Goal: Obtain resource: Download file/media

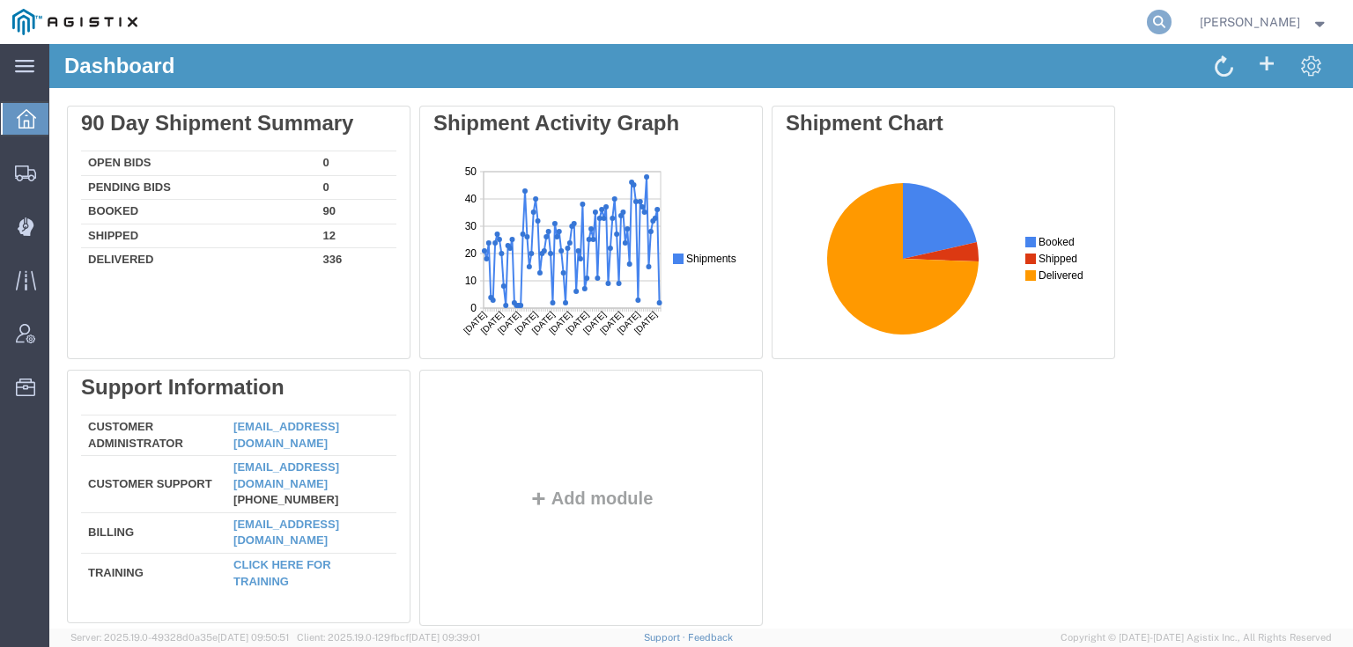
click at [1126, 28] on icon at bounding box center [1159, 22] width 25 height 25
paste input "56811453"
type input "56811453"
click at [1126, 32] on icon at bounding box center [1159, 22] width 25 height 25
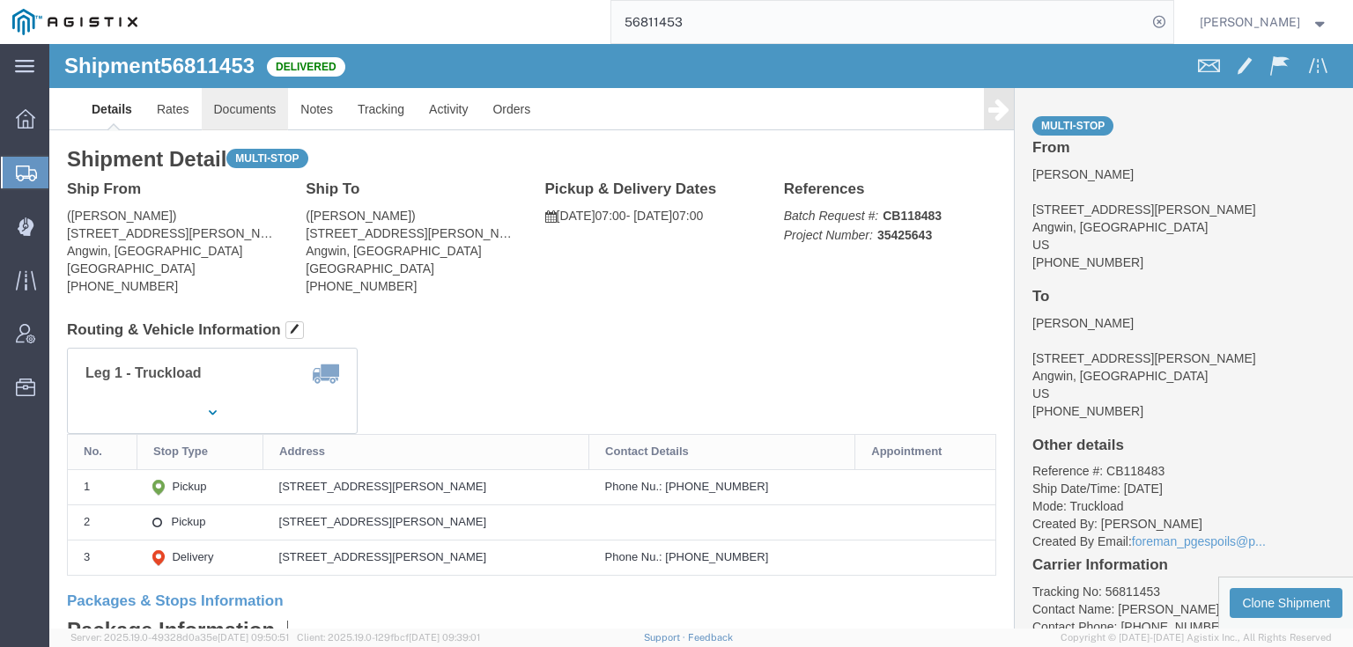
click link "Documents"
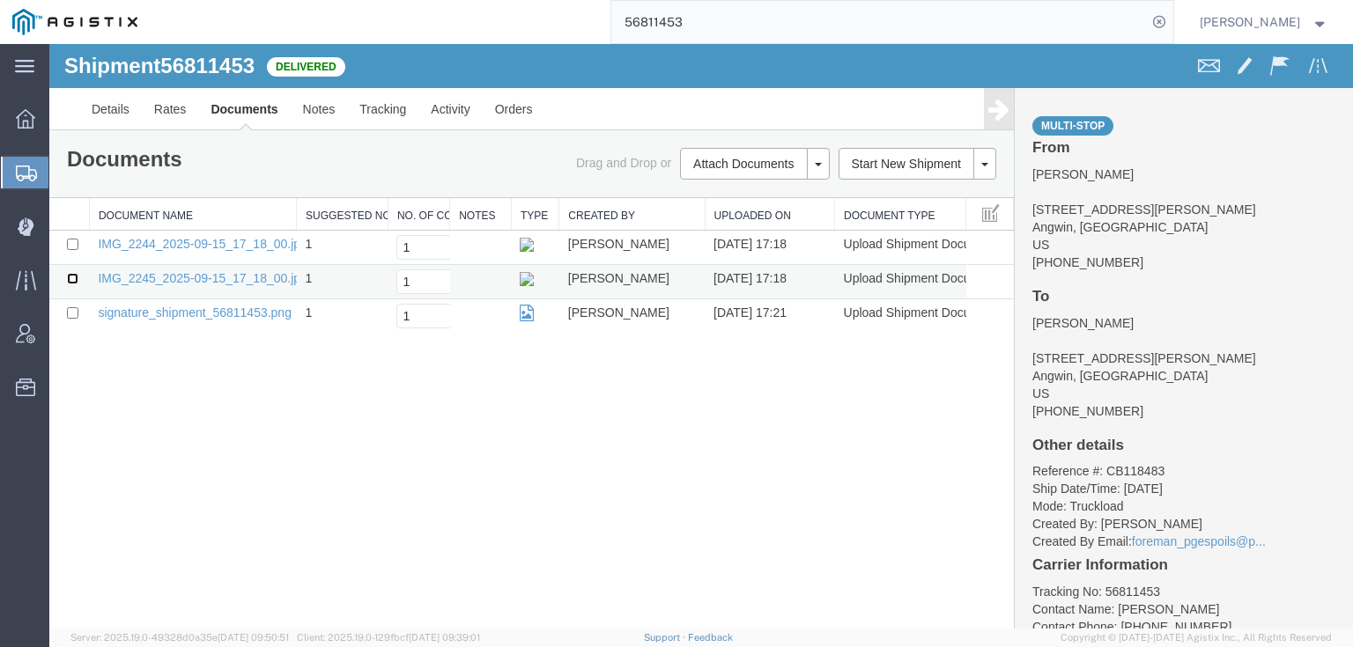
click at [75, 277] on input "checkbox" at bounding box center [72, 278] width 11 height 11
checkbox input "true"
click at [78, 246] on input "checkbox" at bounding box center [72, 244] width 11 height 11
checkbox input "true"
click at [712, 189] on link "Print Documents" at bounding box center [751, 194] width 153 height 26
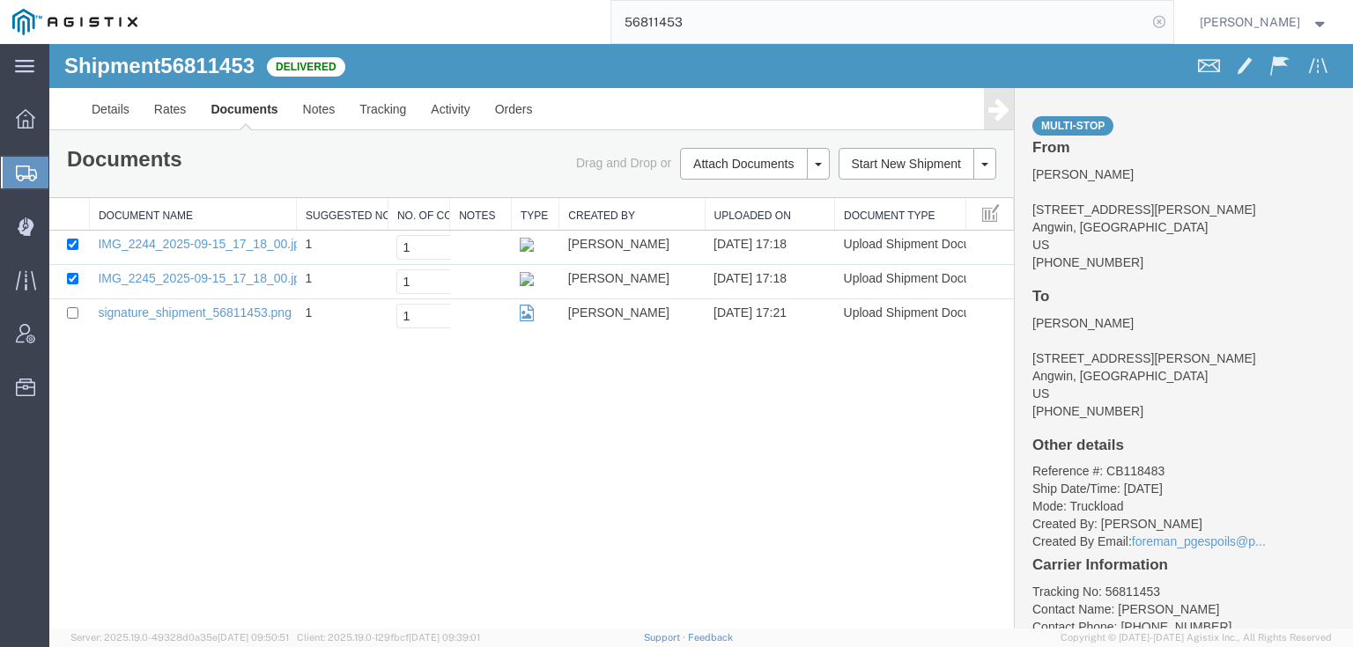
click at [1126, 20] on icon at bounding box center [1159, 22] width 25 height 25
drag, startPoint x: 1057, startPoint y: 42, endPoint x: 1191, endPoint y: 7, distance: 138.4
click at [1126, 7] on form at bounding box center [1160, 22] width 28 height 44
click at [1126, 18] on icon at bounding box center [1159, 22] width 25 height 25
paste input "56811457"
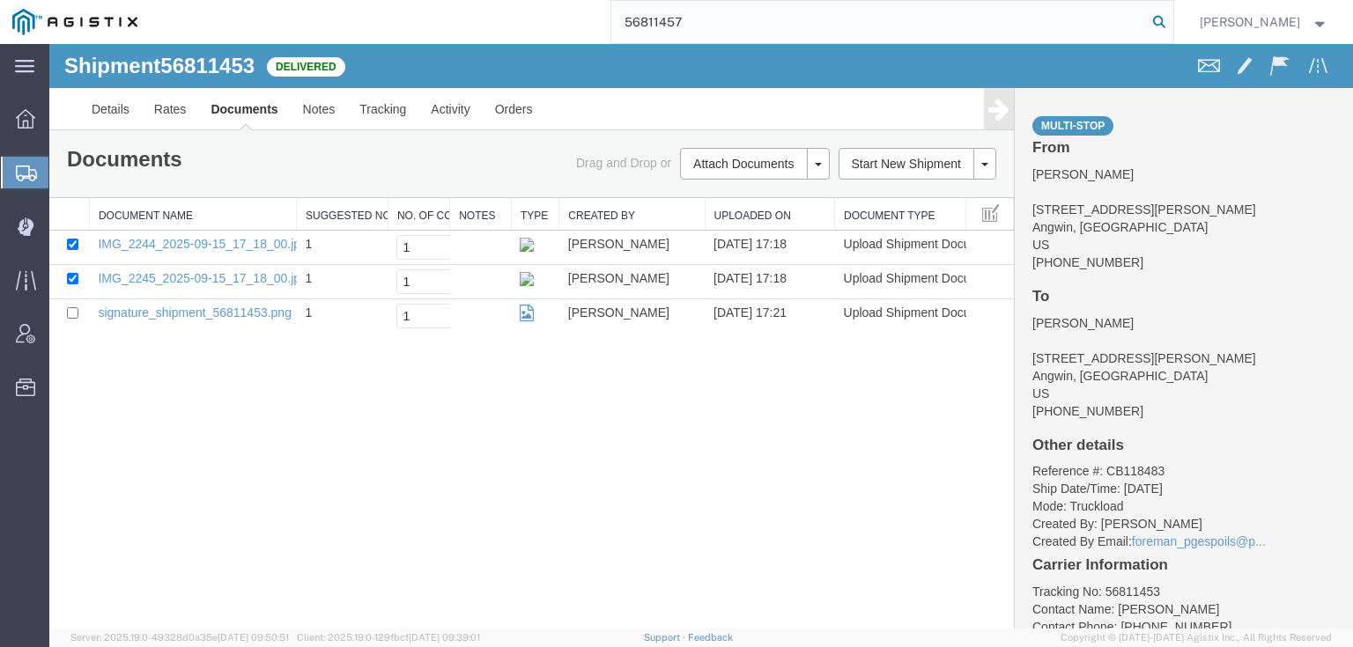
type input "56811457"
click at [1126, 27] on icon at bounding box center [1159, 22] width 25 height 25
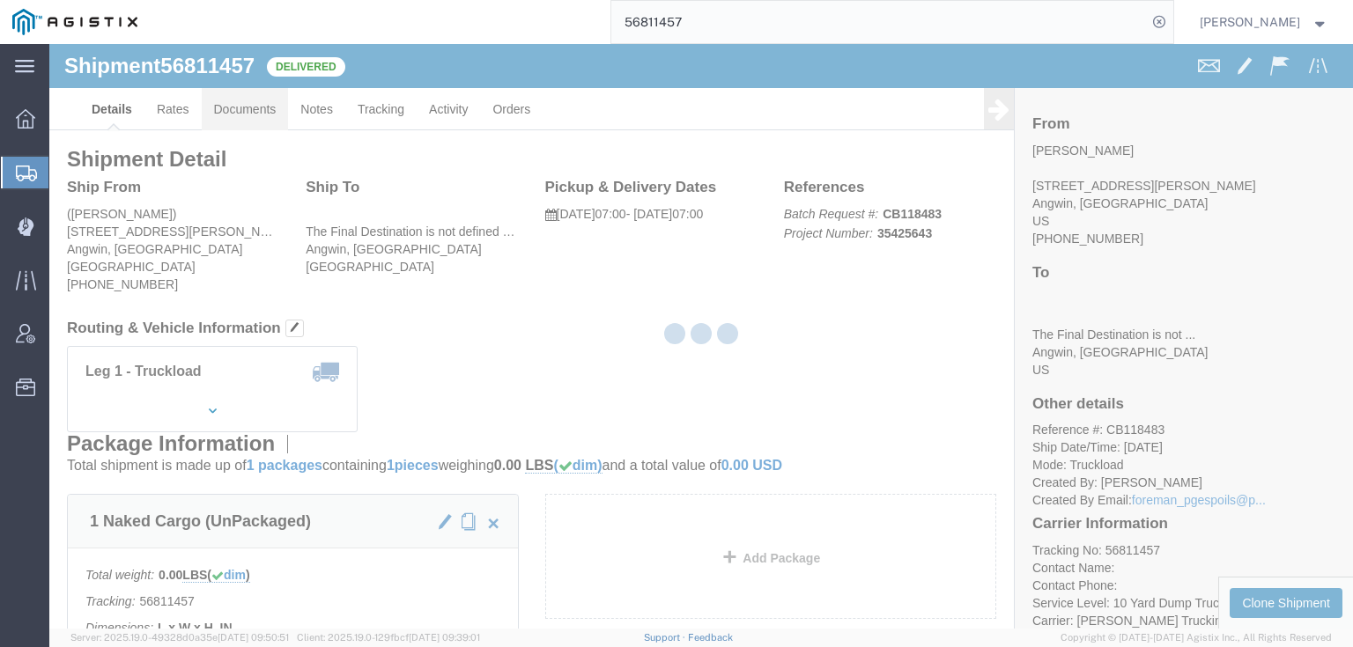
click link "Documents"
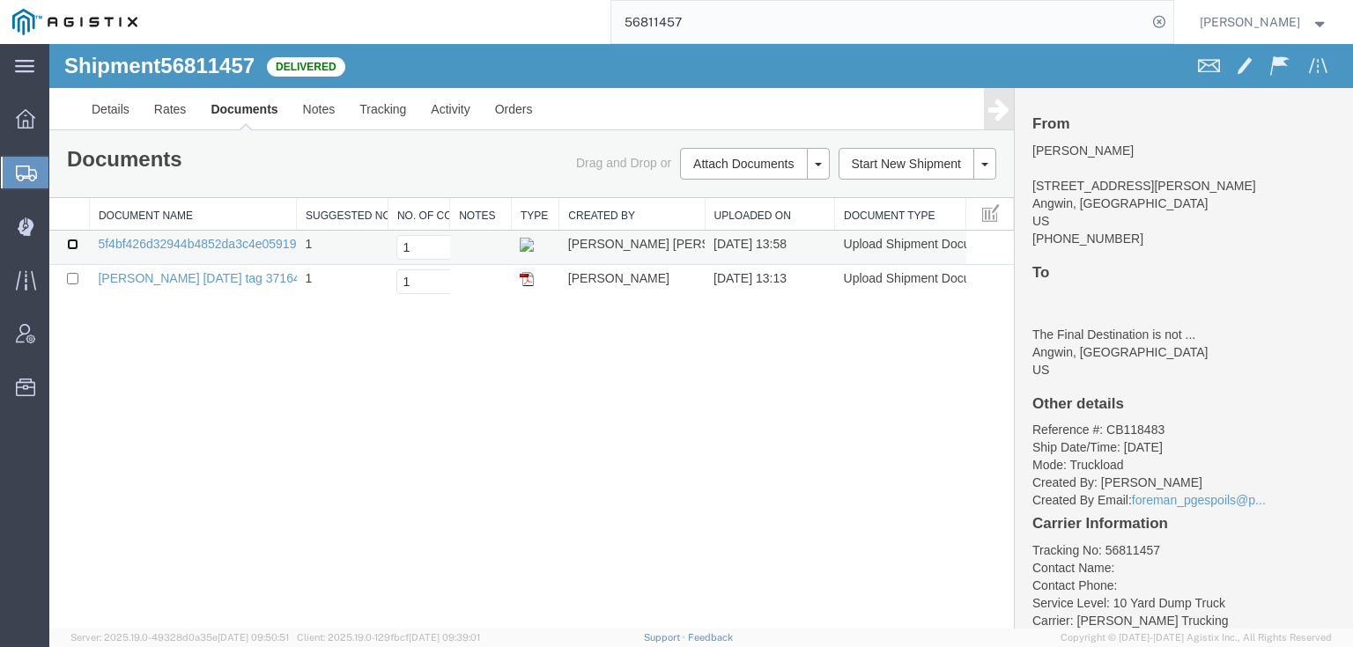
click at [75, 244] on input "checkbox" at bounding box center [72, 244] width 11 height 11
checkbox input "true"
click at [49, 44] on link "Print Documents" at bounding box center [49, 44] width 0 height 0
click at [1126, 18] on icon at bounding box center [1159, 22] width 25 height 25
drag, startPoint x: 1040, startPoint y: 16, endPoint x: 1030, endPoint y: 14, distance: 9.8
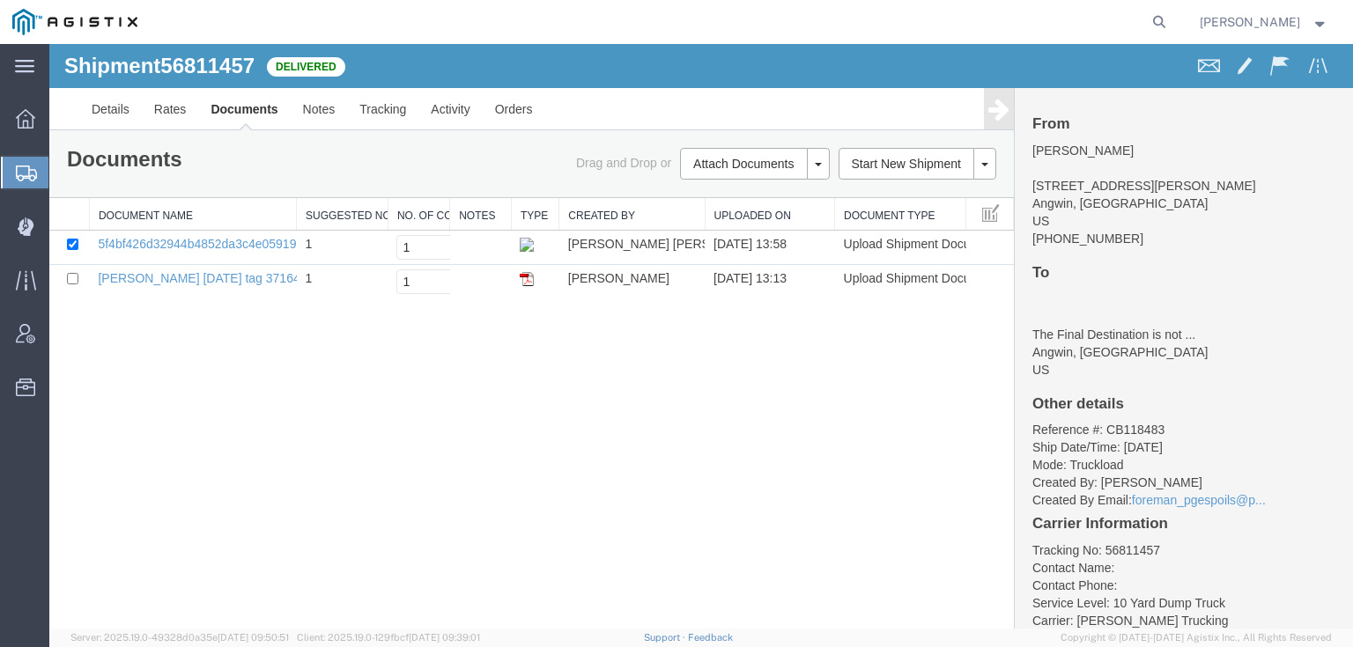
click at [992, 18] on agx-global-search at bounding box center [892, 22] width 564 height 44
click at [1126, 26] on icon at bounding box center [1159, 22] width 25 height 25
click at [138, 240] on link "5f4bf426d32944b4852da3c4e05919a2.jpeg" at bounding box center [217, 244] width 239 height 14
click at [1126, 27] on icon at bounding box center [1159, 22] width 25 height 25
paste input "56811580"
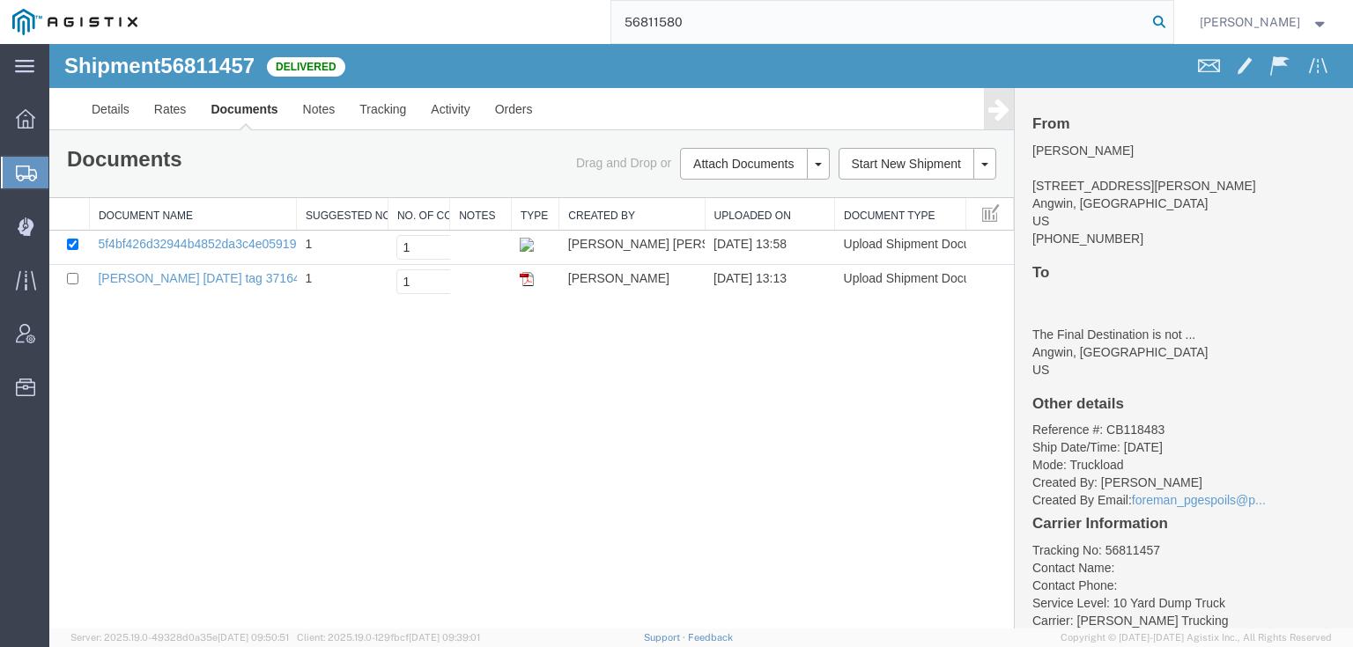
type input "56811580"
click at [1126, 20] on icon at bounding box center [1159, 22] width 25 height 25
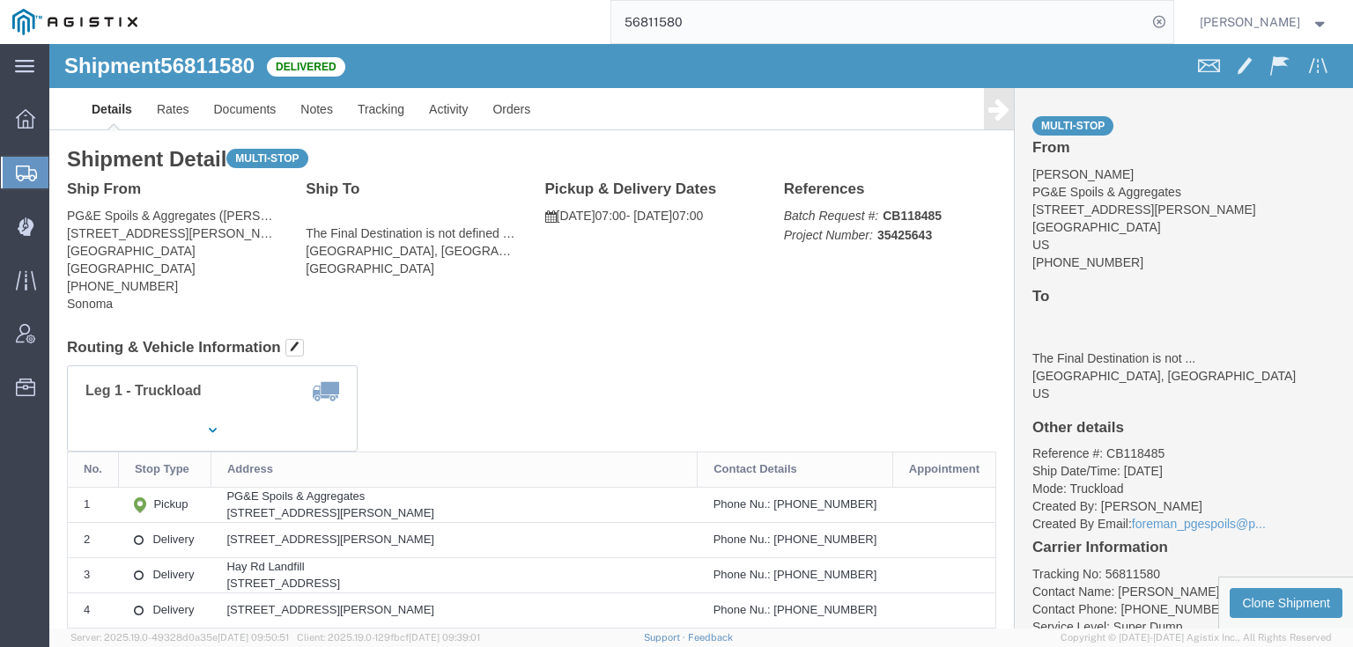
scroll to position [70, 0]
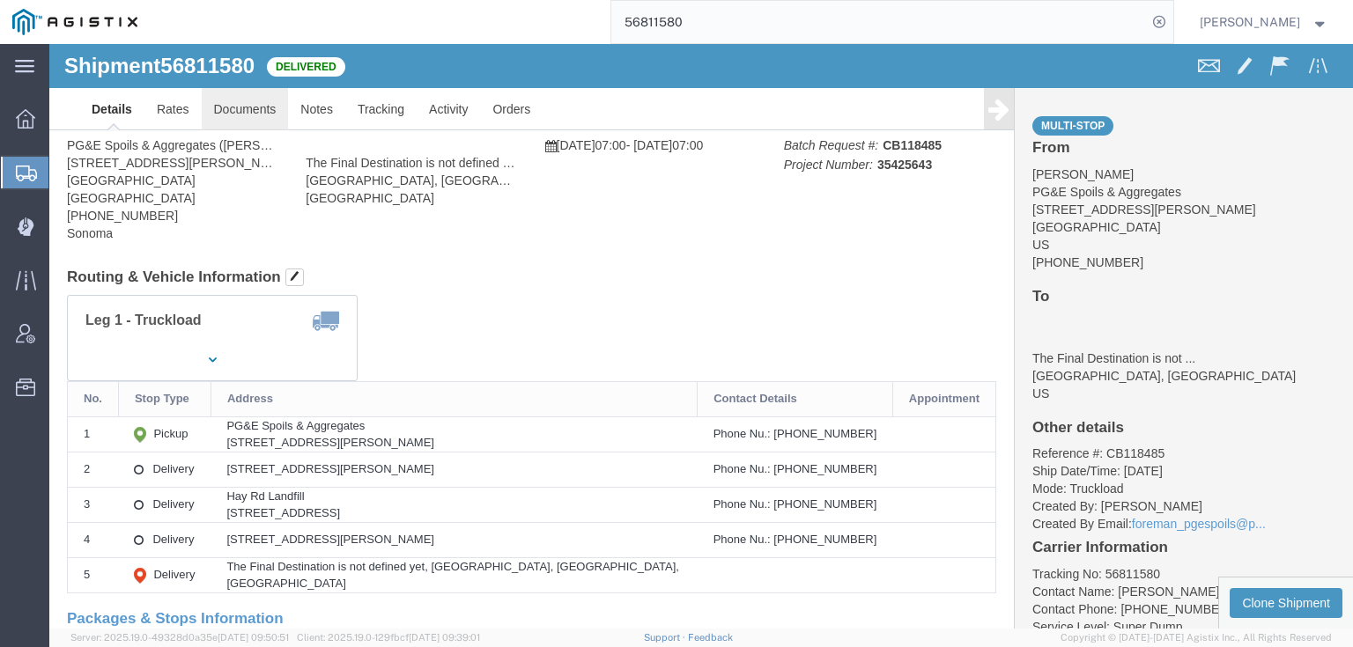
click link "Documents"
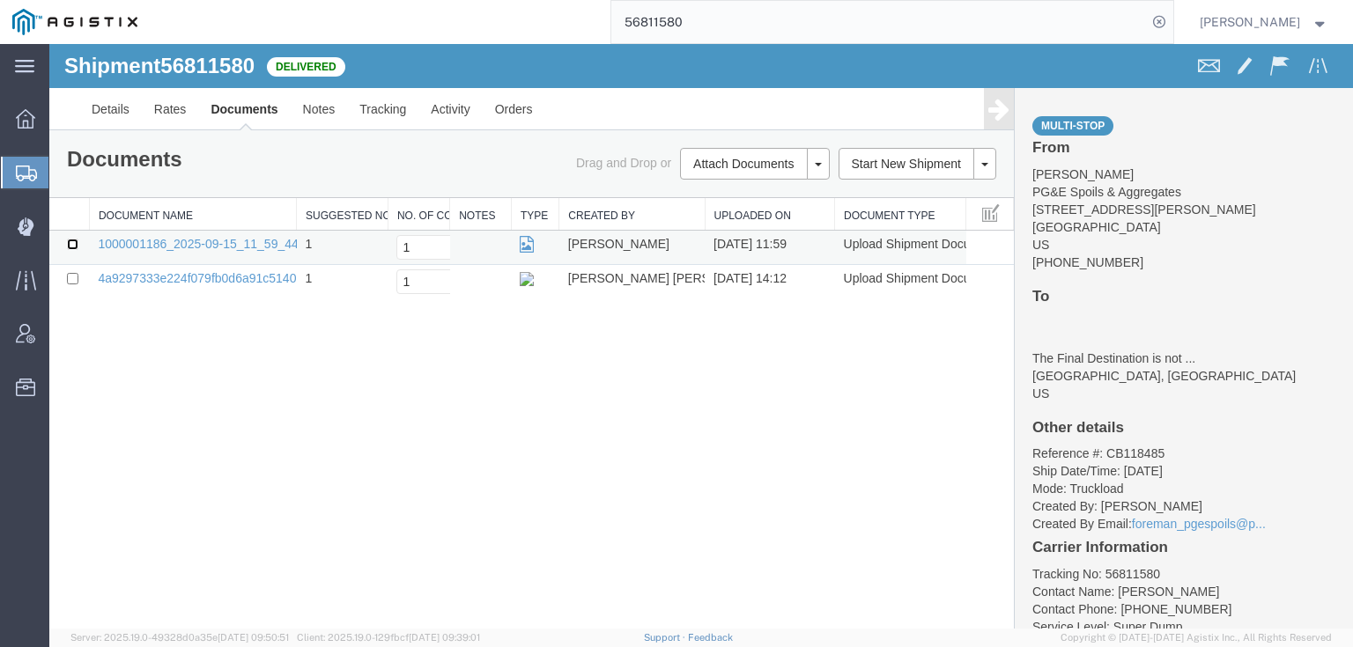
click at [73, 243] on input "checkbox" at bounding box center [72, 244] width 11 height 11
checkbox input "true"
click at [725, 197] on link "Print Documents" at bounding box center [751, 194] width 153 height 26
click at [151, 247] on link "1000001186_2025-09-15_11_59_44.jpg" at bounding box center [208, 244] width 220 height 14
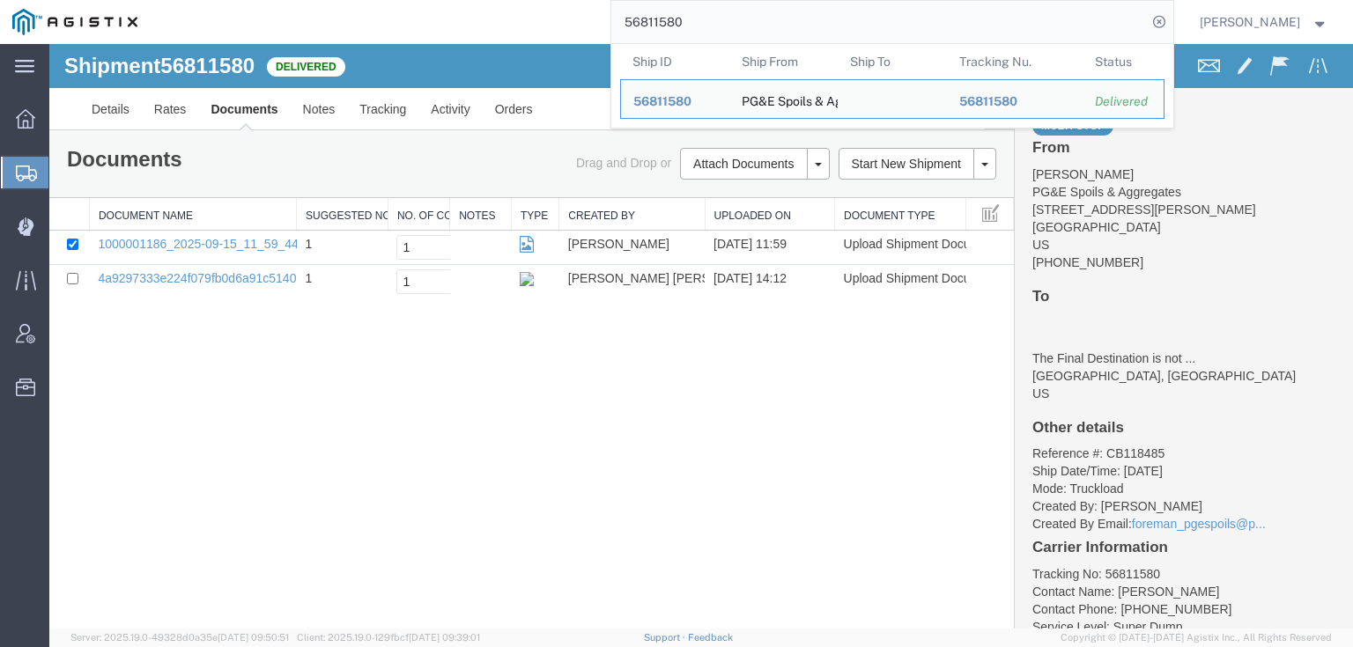
click at [745, 21] on input "56811580" at bounding box center [878, 22] width 535 height 42
drag, startPoint x: 737, startPoint y: 26, endPoint x: 546, endPoint y: 34, distance: 191.3
click at [546, 34] on div "56811580 Ship ID Ship From Ship To Tracking Nu. Status Ship ID 56811580 Ship Fr…" at bounding box center [661, 22] width 1023 height 44
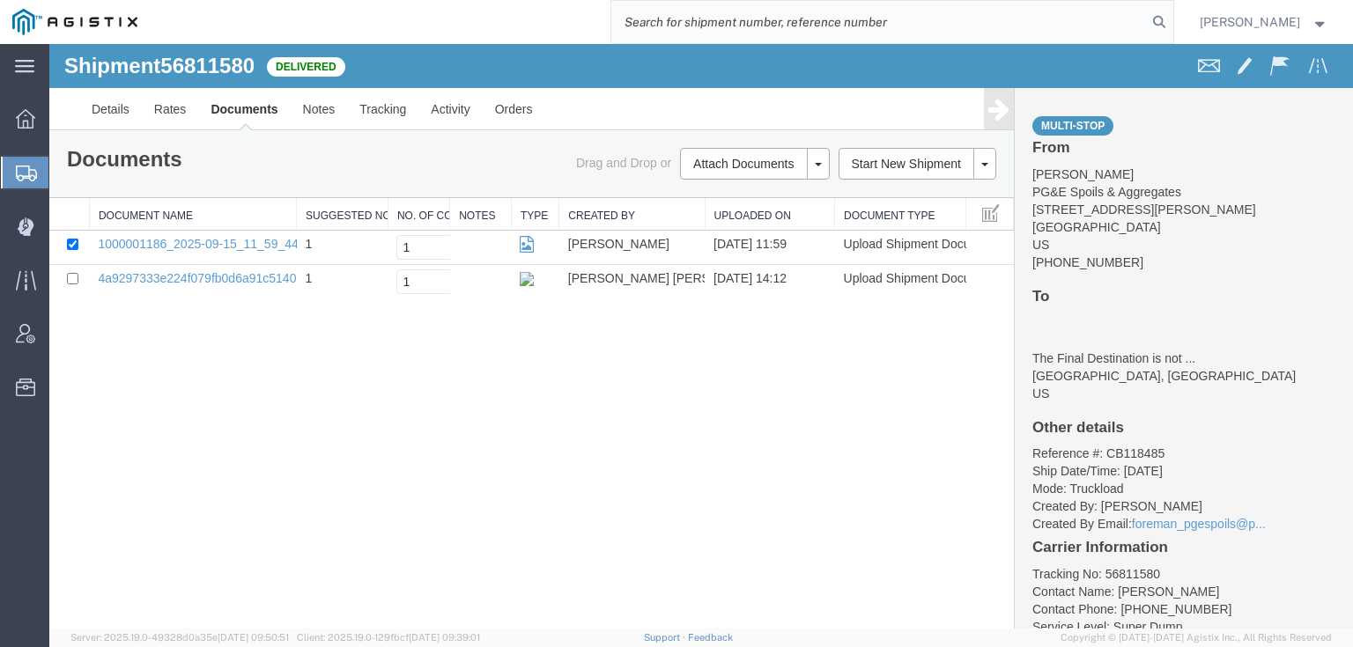
click at [680, 17] on input "search" at bounding box center [878, 22] width 535 height 42
type input "56811570"
click at [1126, 17] on icon at bounding box center [1159, 22] width 25 height 25
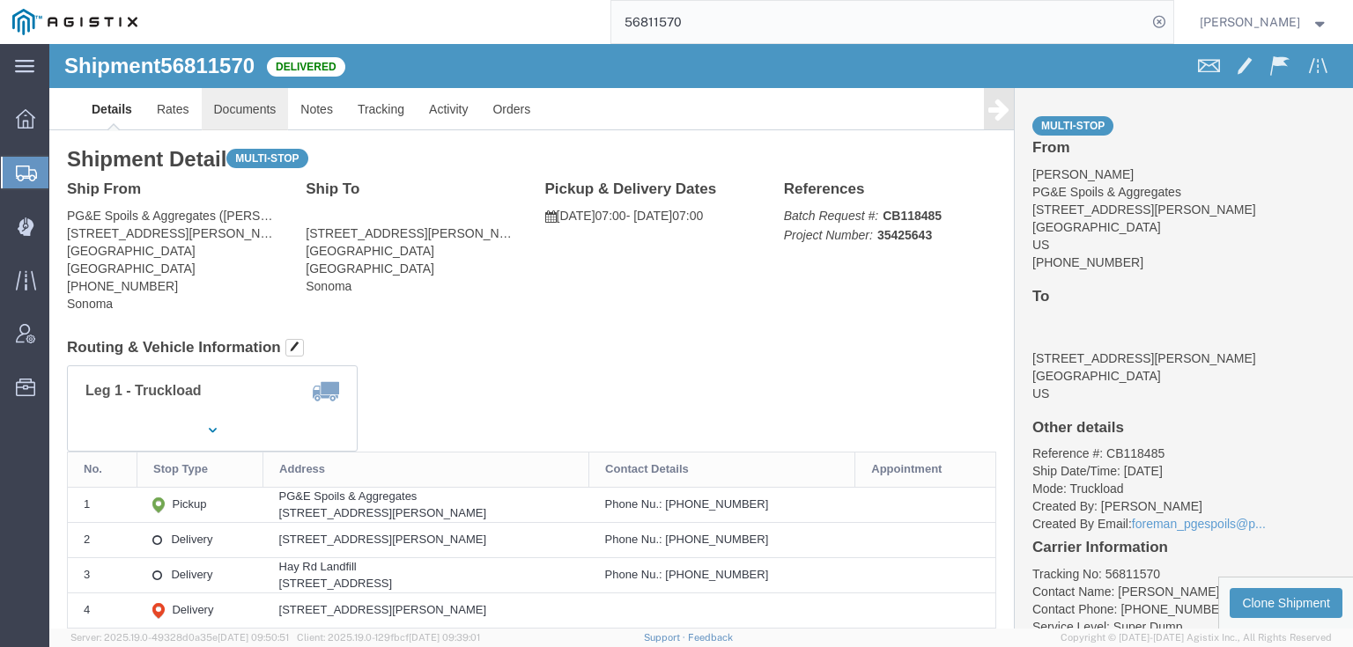
click link "Documents"
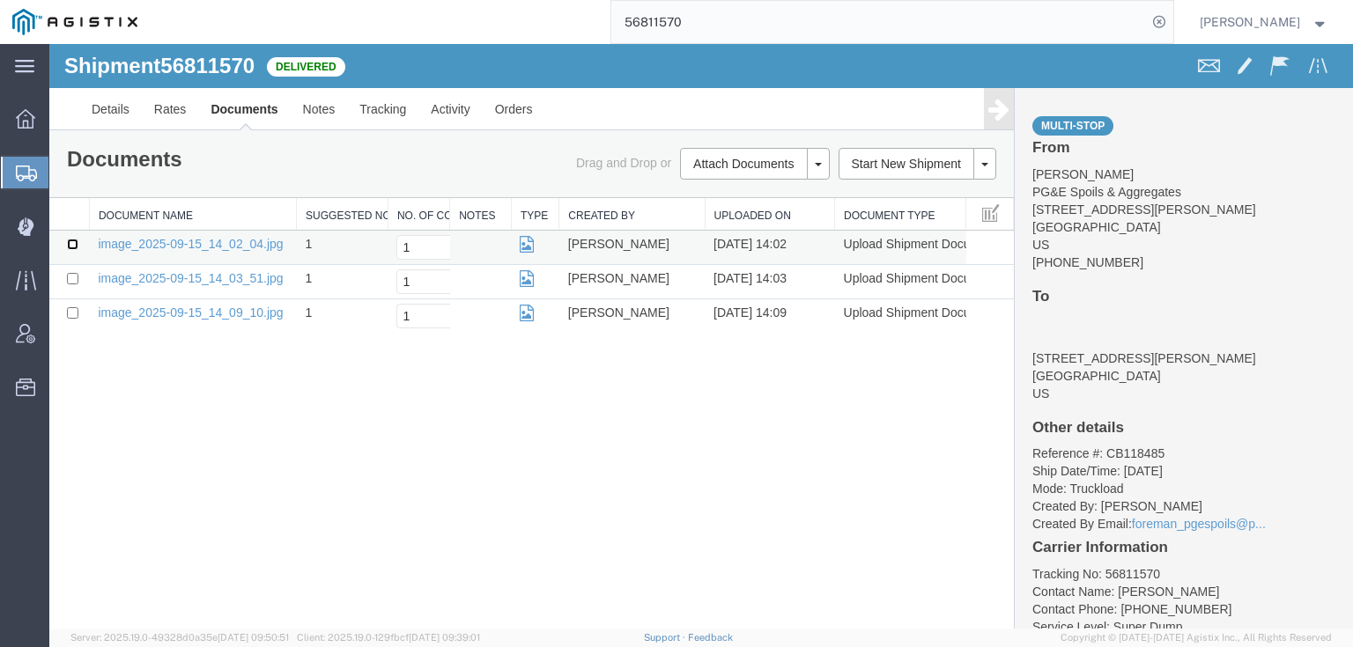
click at [70, 241] on input "checkbox" at bounding box center [72, 244] width 11 height 11
checkbox input "true"
click at [67, 276] on input "checkbox" at bounding box center [72, 278] width 11 height 11
checkbox input "true"
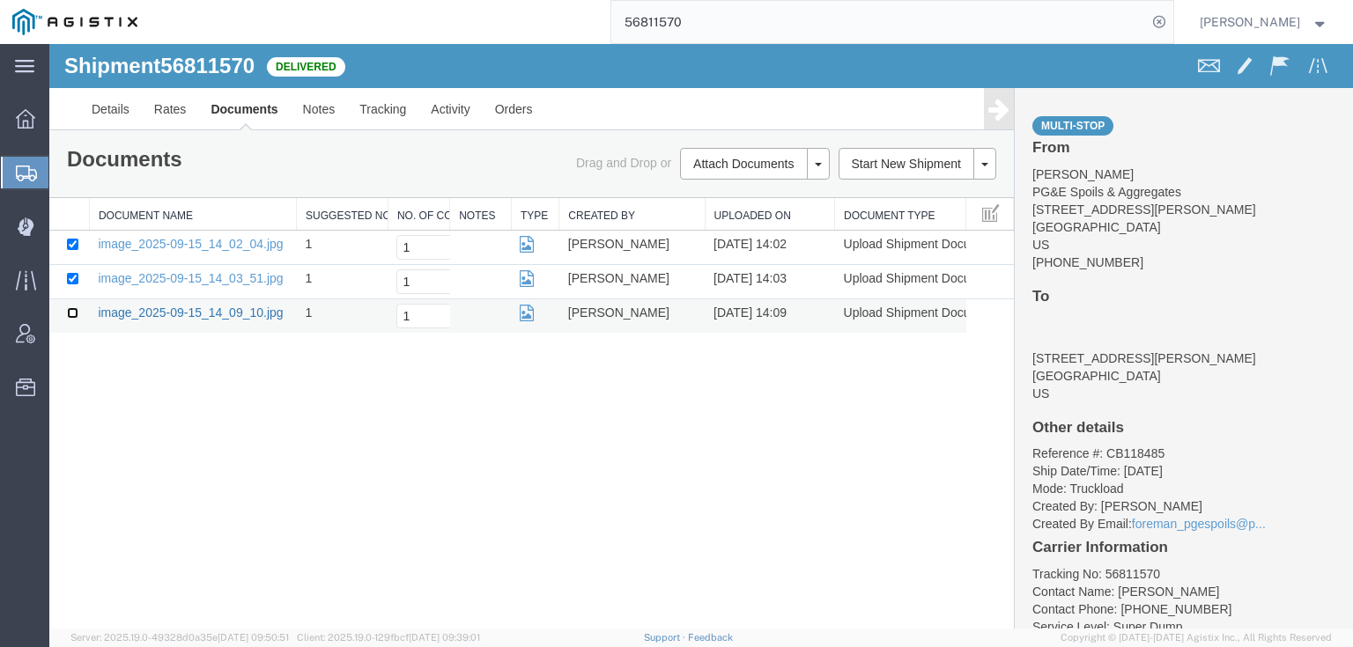
click at [72, 314] on input "checkbox" at bounding box center [72, 312] width 11 height 11
checkbox input "true"
click at [761, 193] on link "Print Documents" at bounding box center [751, 194] width 153 height 26
click at [1126, 18] on icon at bounding box center [1159, 22] width 25 height 25
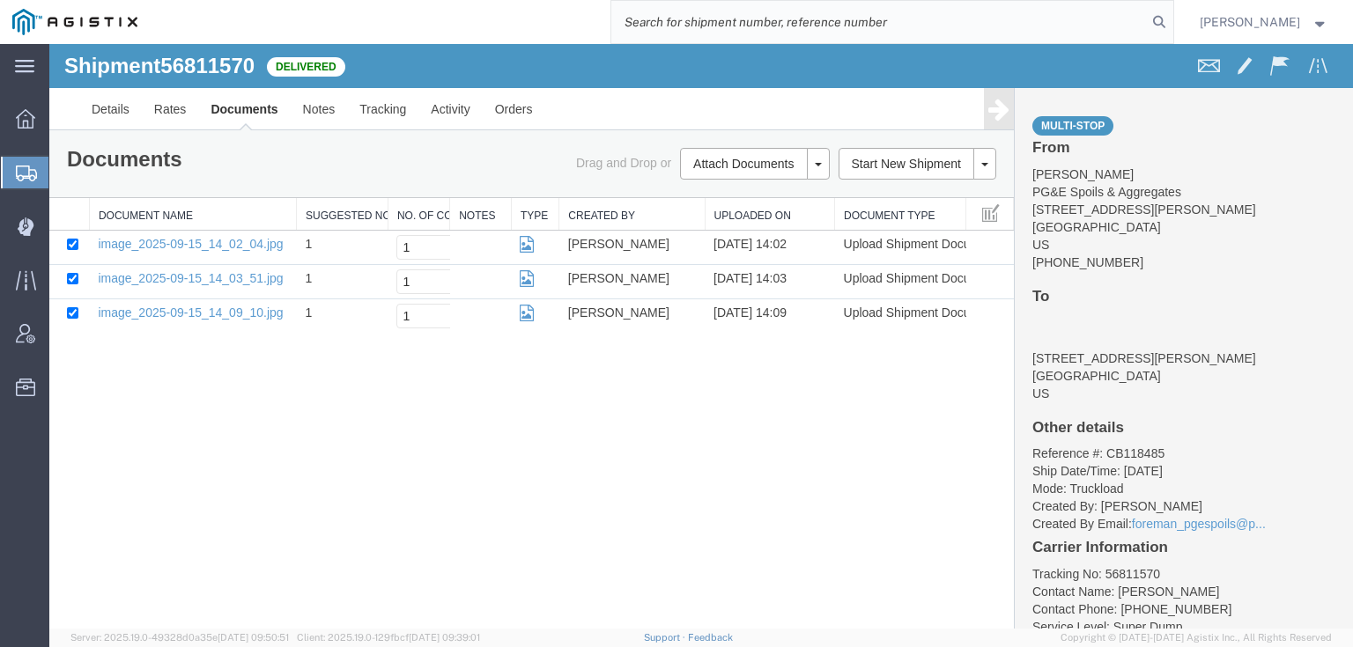
paste input "56811574"
type input "56811574"
click at [1126, 23] on icon at bounding box center [1159, 22] width 25 height 25
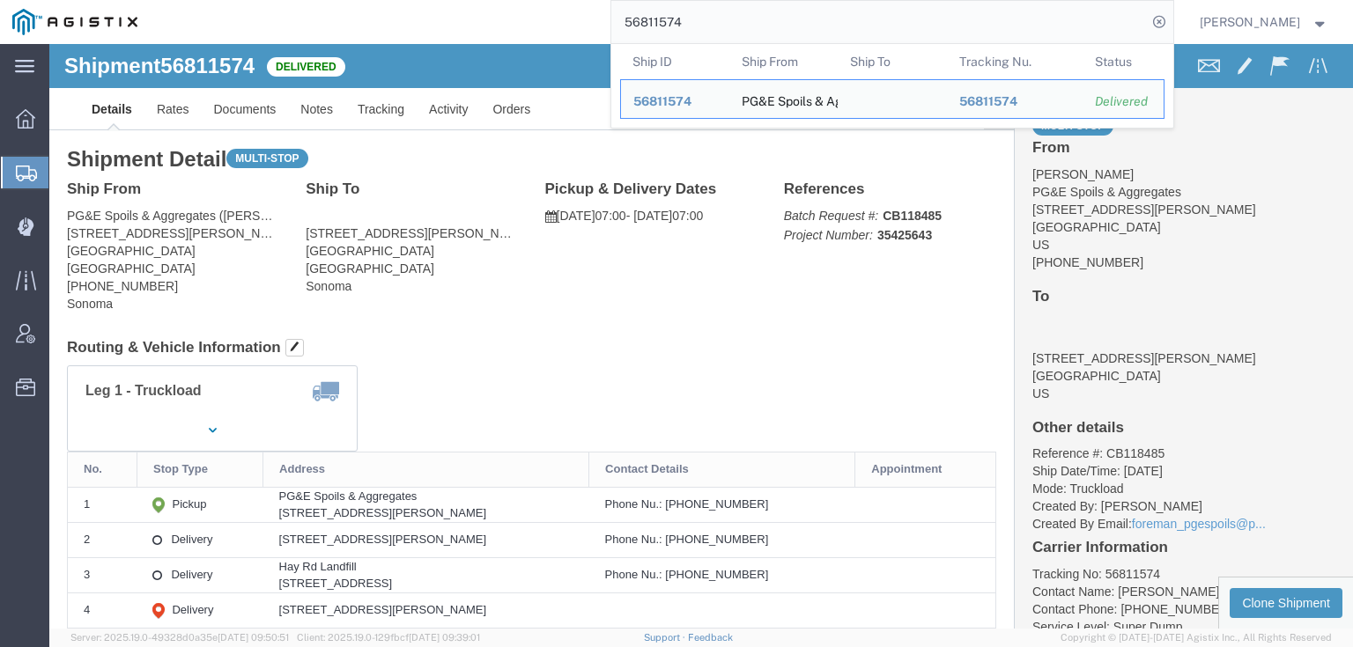
click at [722, 20] on input "56811574" at bounding box center [878, 22] width 535 height 42
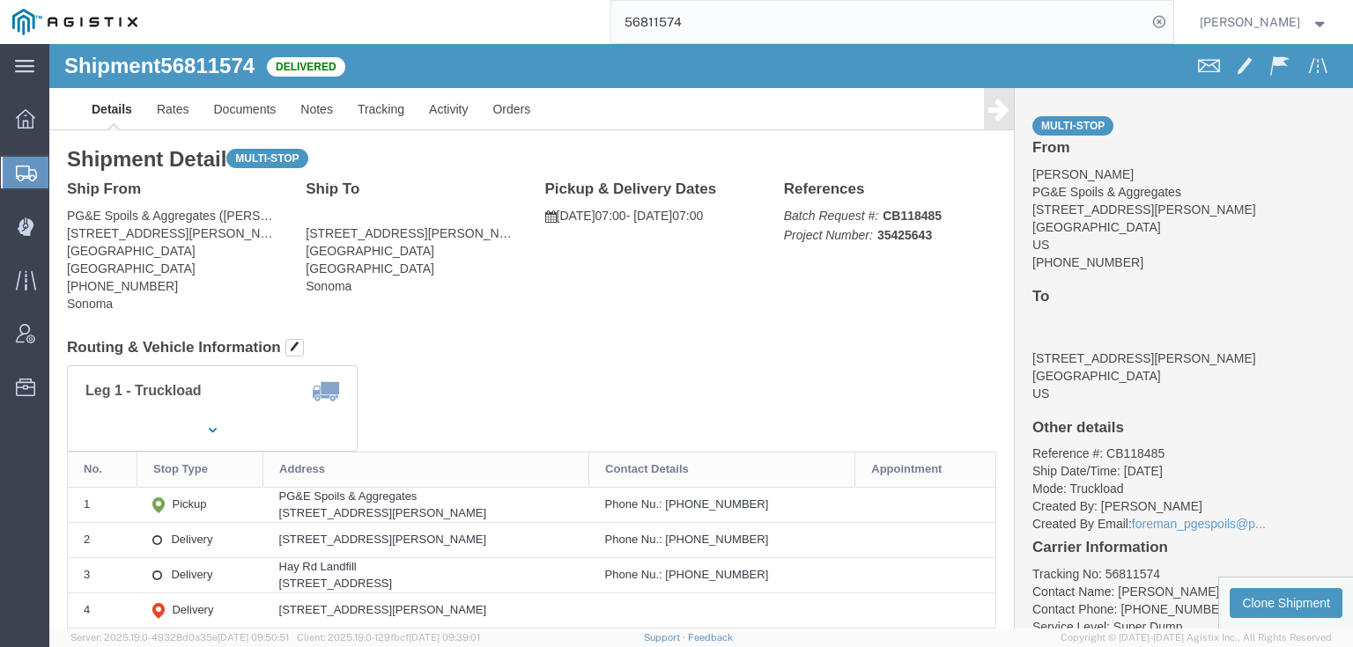
click at [722, 20] on input "56811574" at bounding box center [878, 22] width 535 height 42
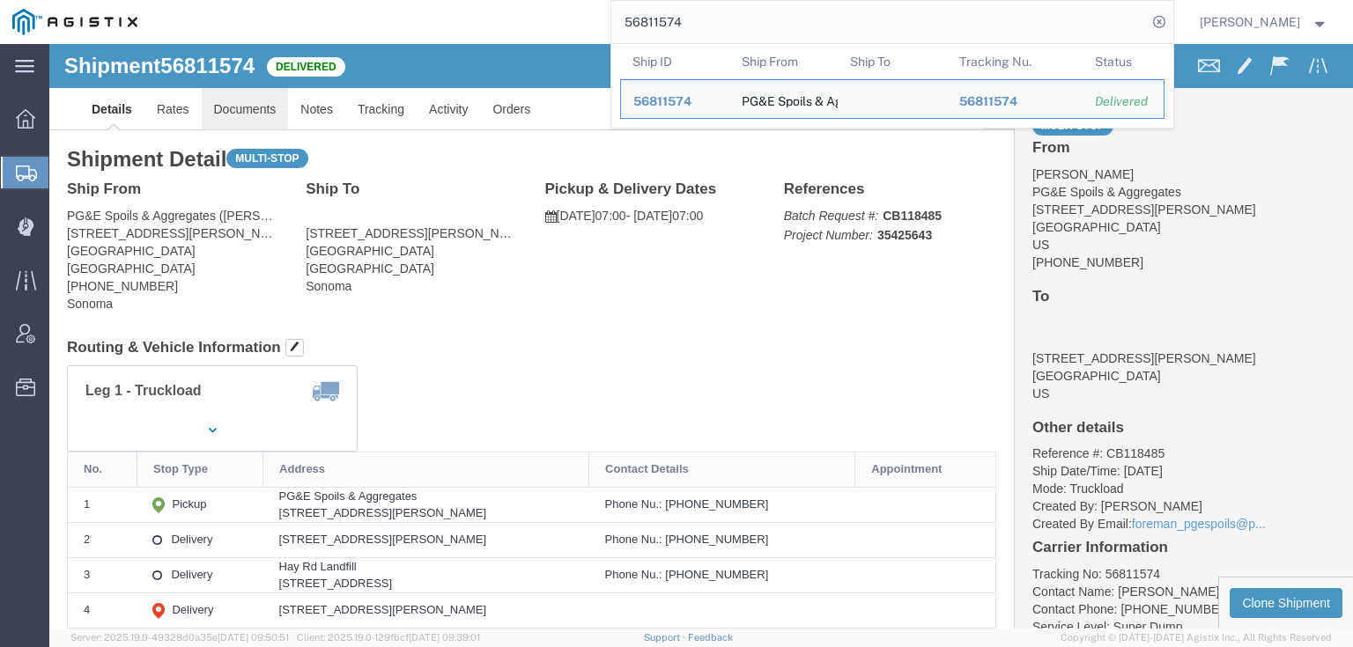
click link "Documents"
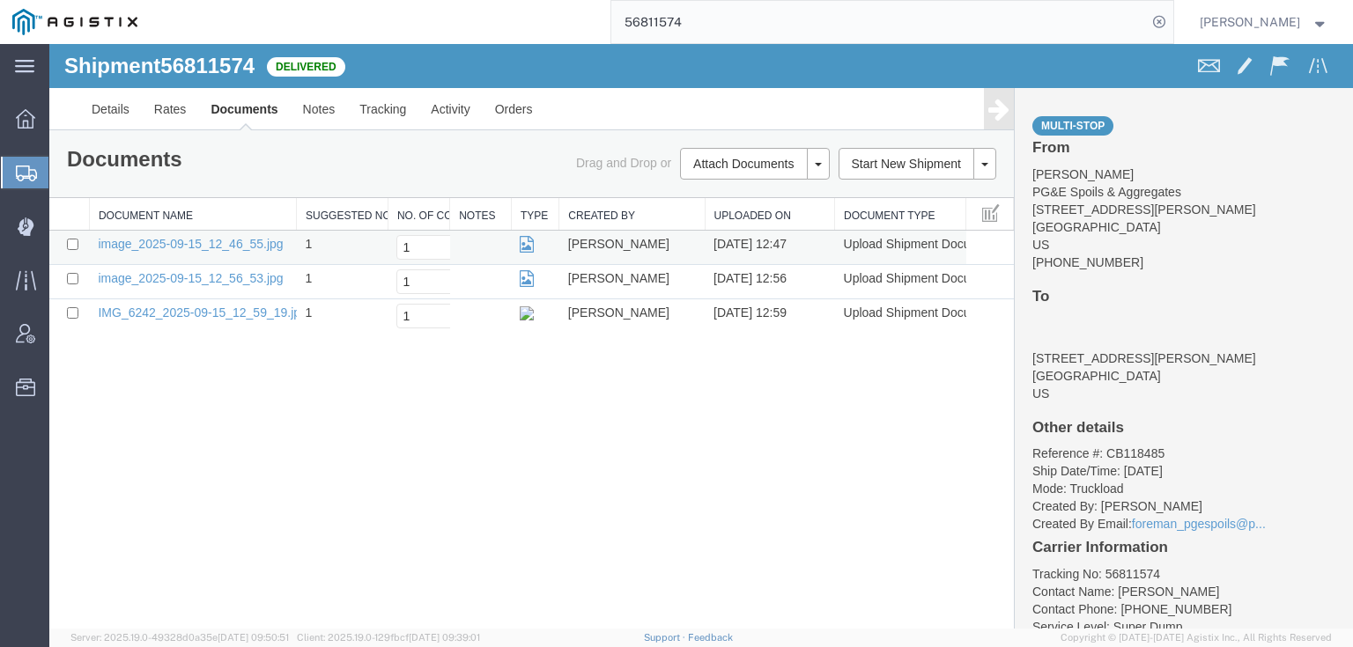
click at [65, 233] on td at bounding box center [69, 248] width 40 height 34
click at [76, 250] on td at bounding box center [69, 248] width 40 height 34
click at [69, 245] on input "checkbox" at bounding box center [72, 244] width 11 height 11
checkbox input "true"
click at [70, 280] on input "checkbox" at bounding box center [72, 278] width 11 height 11
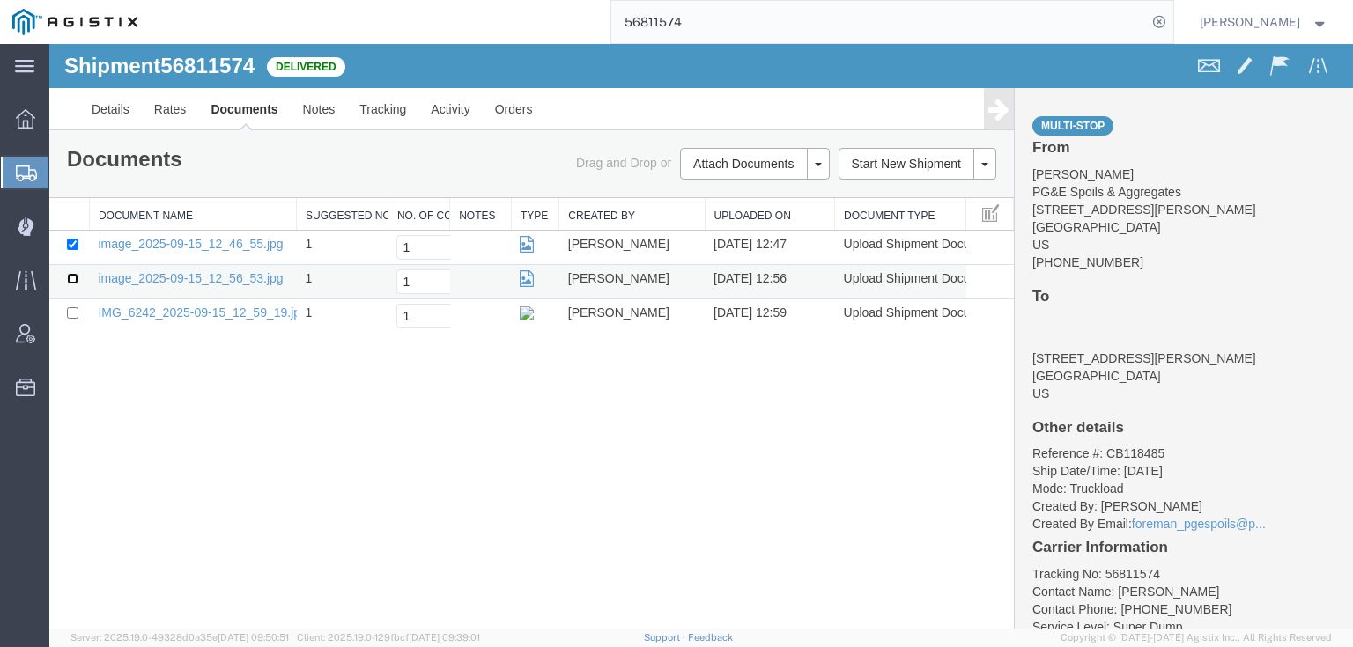
checkbox input "true"
click at [77, 314] on input "checkbox" at bounding box center [72, 312] width 11 height 11
checkbox input "true"
click at [755, 186] on link "Print Documents" at bounding box center [751, 194] width 153 height 26
click at [1126, 22] on icon at bounding box center [1159, 22] width 25 height 25
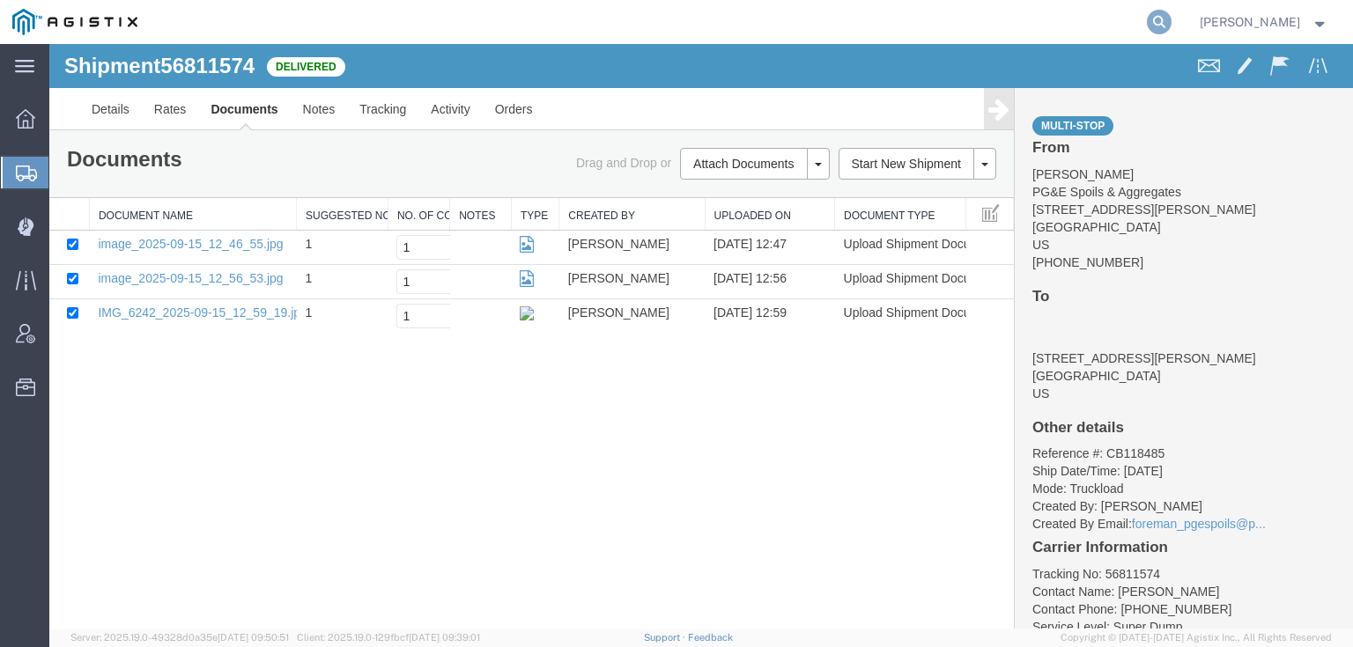
click at [1126, 18] on icon at bounding box center [1159, 22] width 25 height 25
paste input "56811563"
type input "56811563"
click at [1126, 23] on icon at bounding box center [1159, 22] width 25 height 25
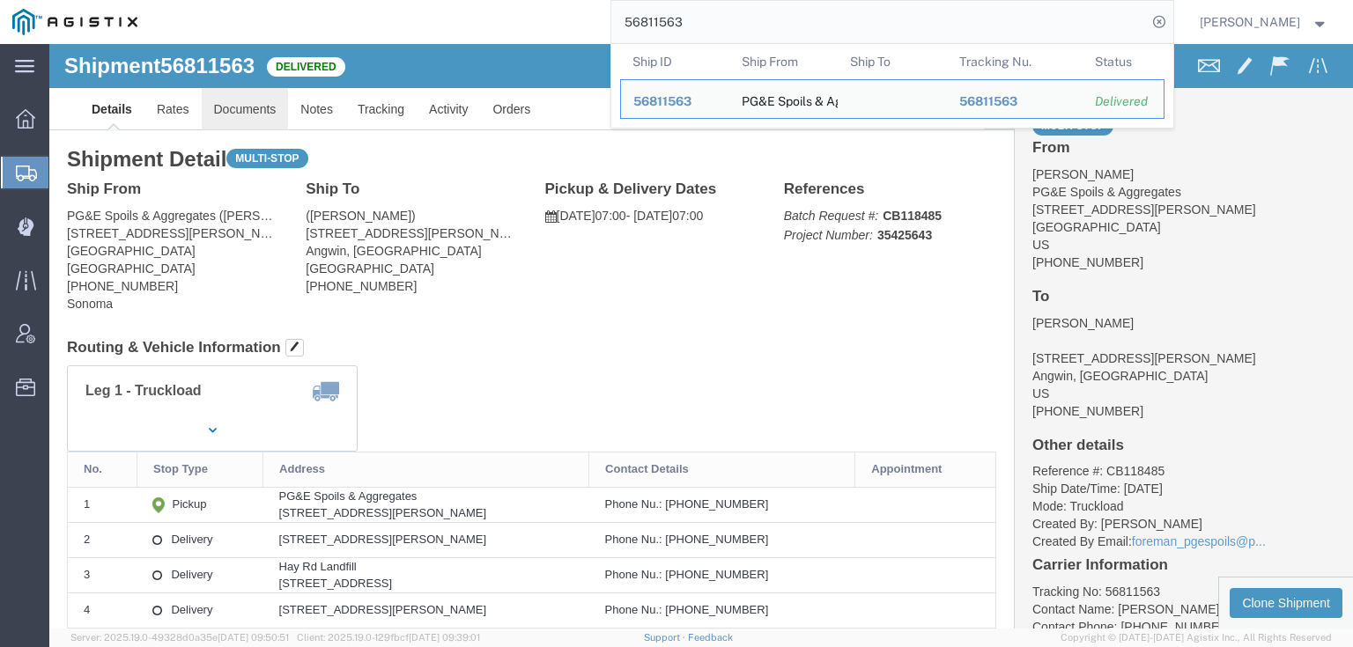
click link "Documents"
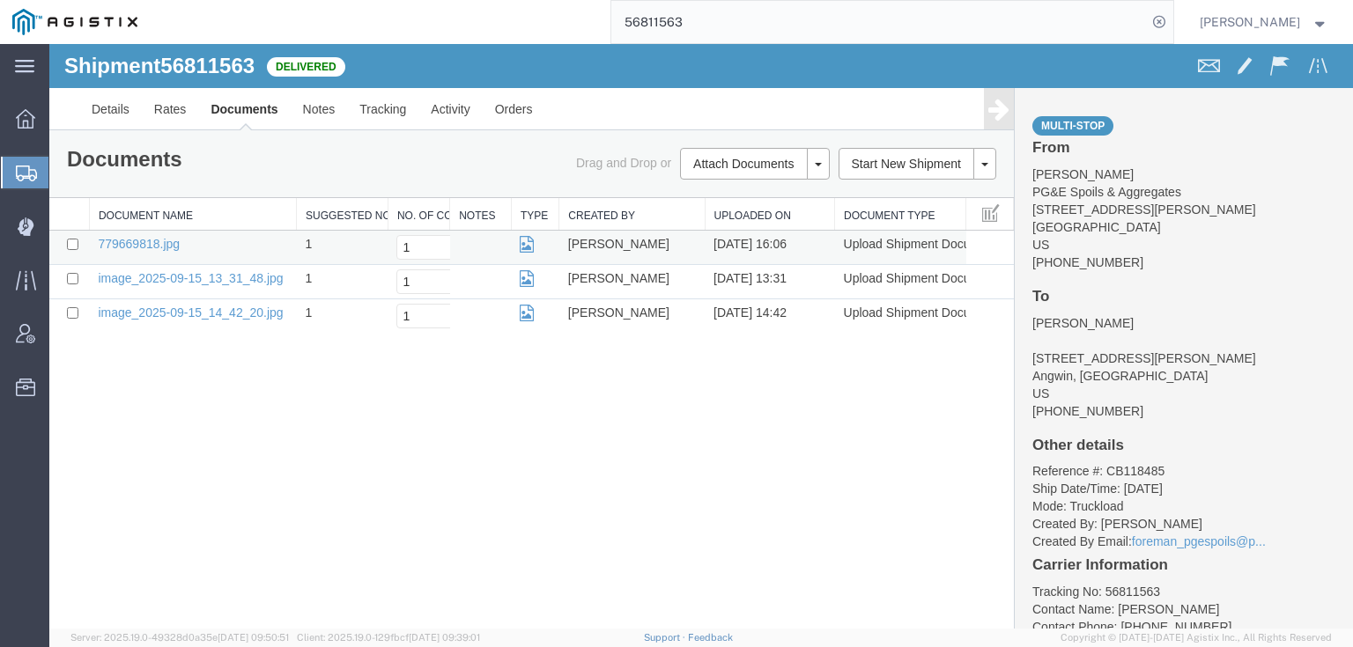
click at [68, 234] on td at bounding box center [69, 248] width 40 height 34
click at [70, 246] on input "checkbox" at bounding box center [72, 244] width 11 height 11
checkbox input "true"
click at [72, 274] on input "checkbox" at bounding box center [72, 278] width 11 height 11
checkbox input "true"
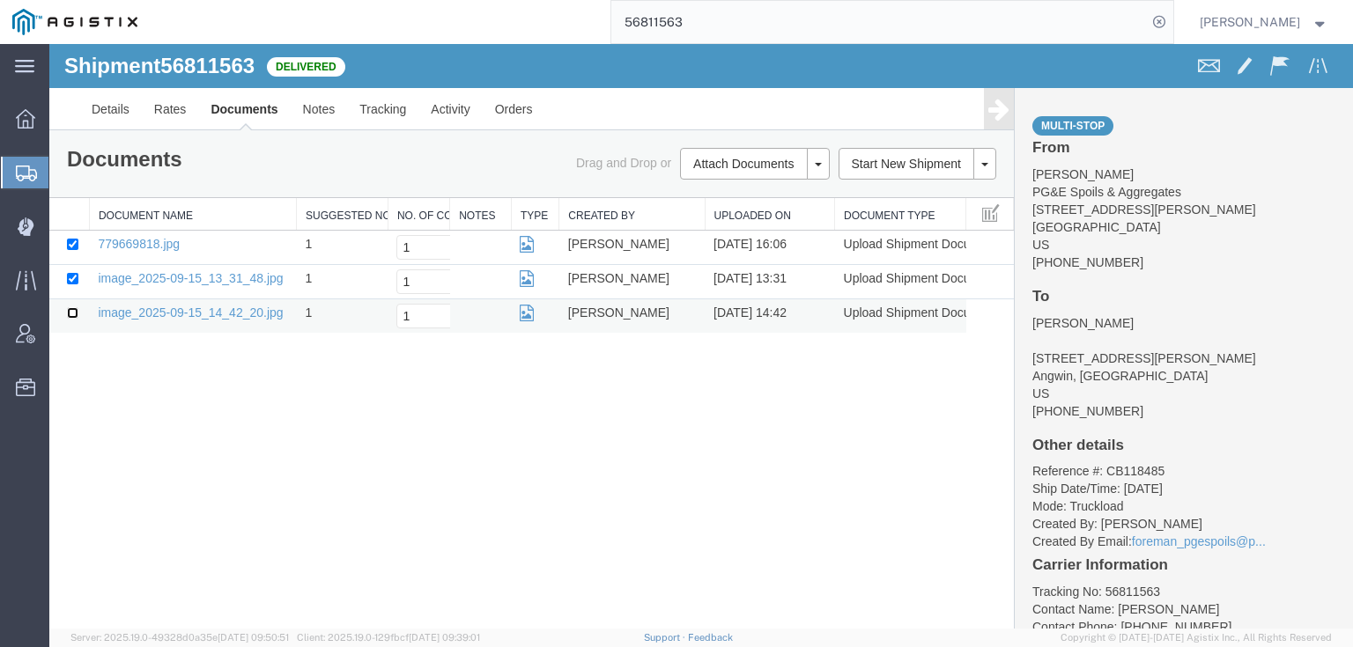
click at [70, 309] on input "checkbox" at bounding box center [72, 312] width 11 height 11
checkbox input "true"
click at [734, 187] on link "Print Documents" at bounding box center [751, 194] width 153 height 26
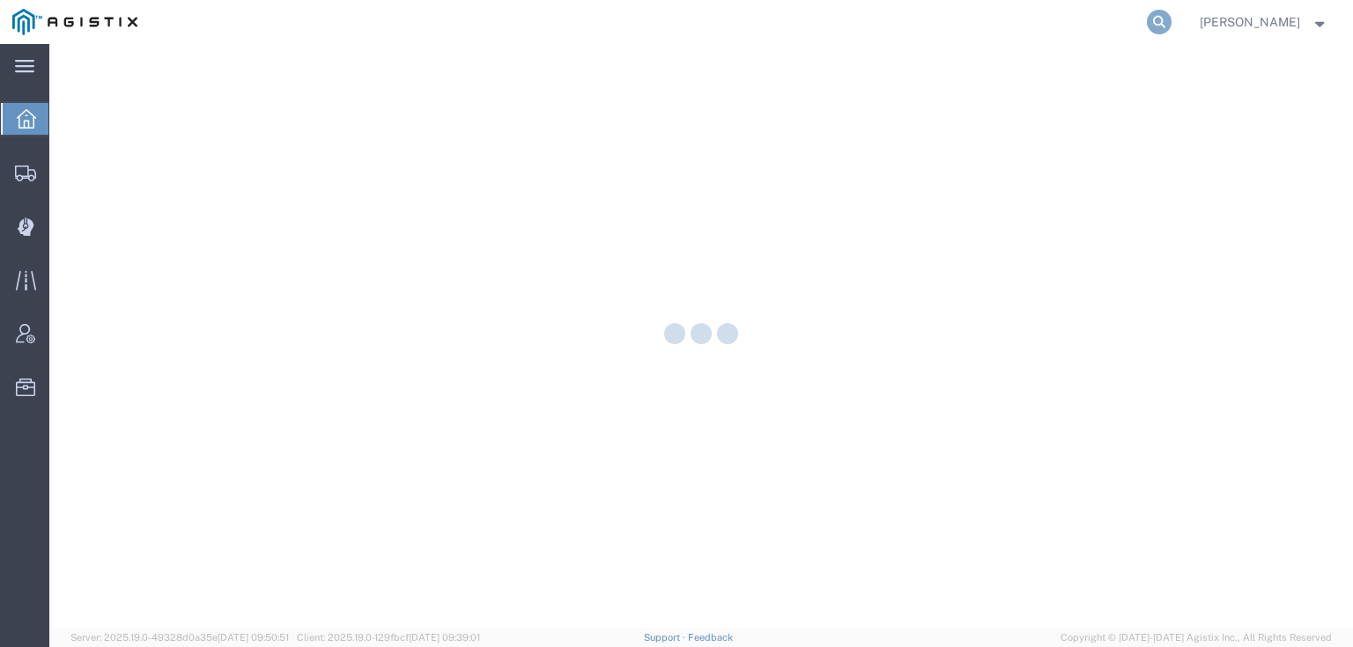
click at [1171, 25] on icon at bounding box center [1159, 22] width 25 height 25
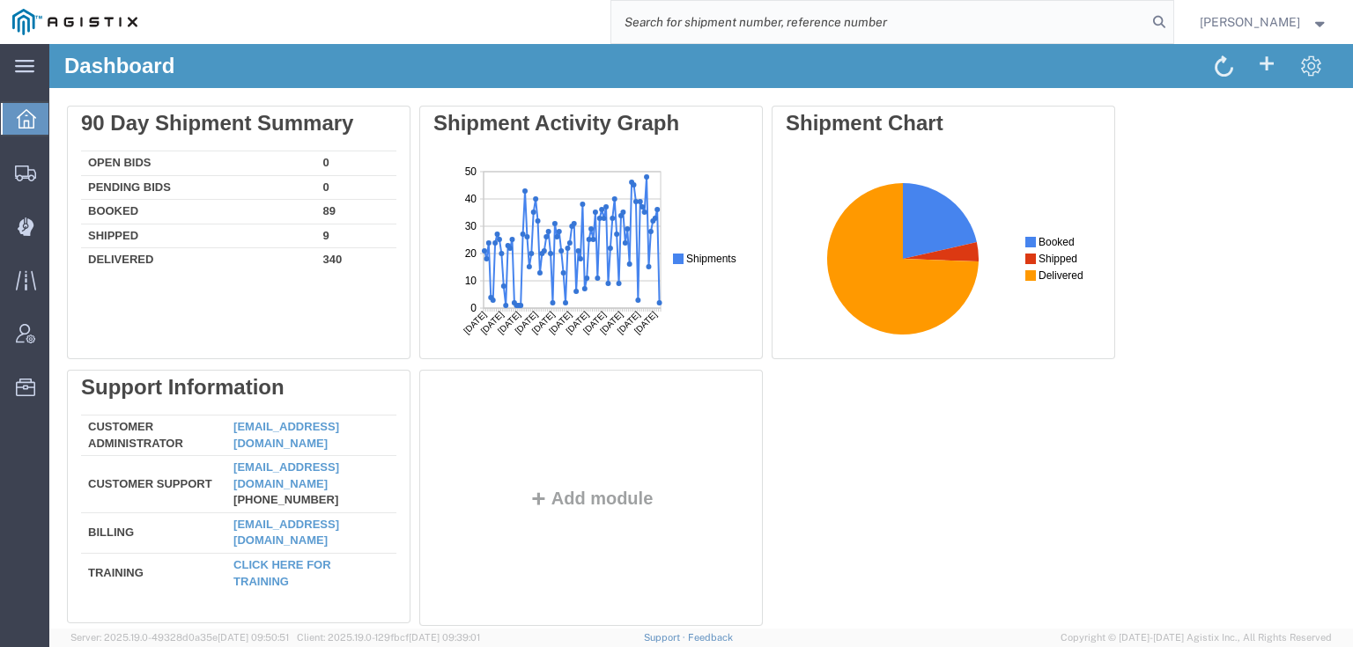
paste input "56797870"
type input "56797870"
click at [1171, 17] on icon at bounding box center [1159, 22] width 25 height 25
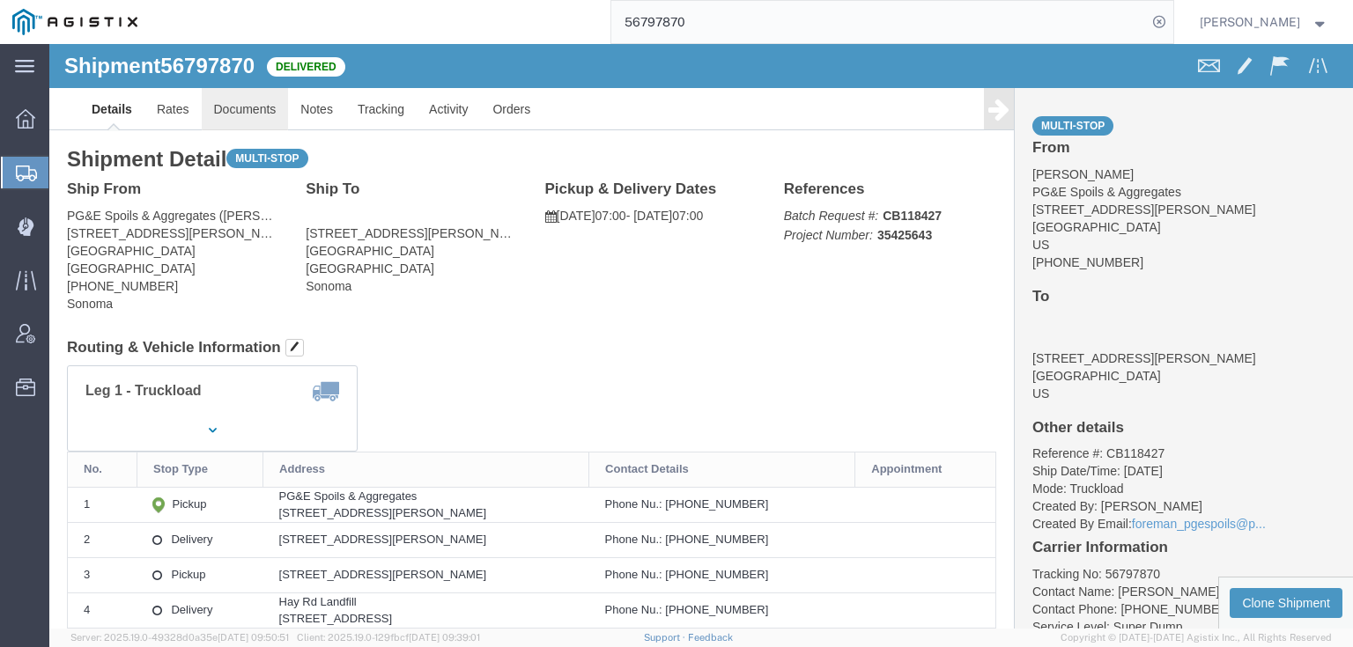
click link "Documents"
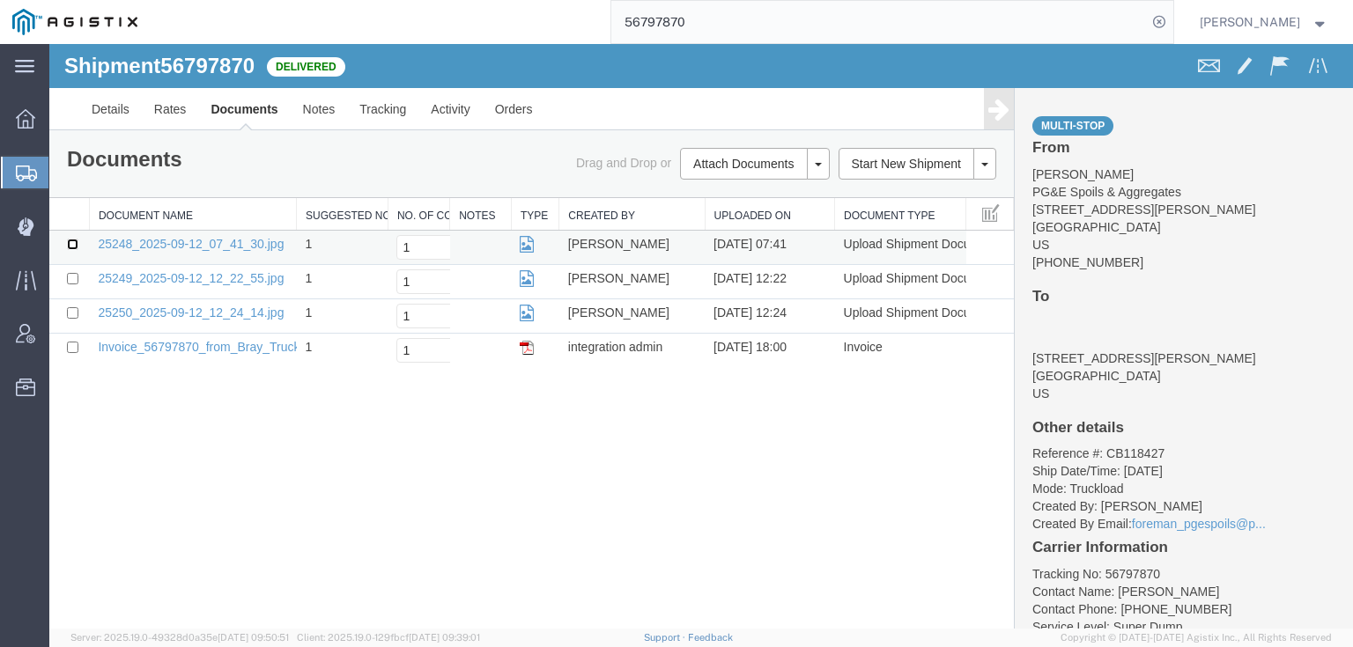
click at [70, 242] on input "checkbox" at bounding box center [72, 244] width 11 height 11
checkbox input "true"
click at [70, 283] on input "checkbox" at bounding box center [72, 278] width 11 height 11
checkbox input "true"
click at [70, 308] on input "checkbox" at bounding box center [72, 312] width 11 height 11
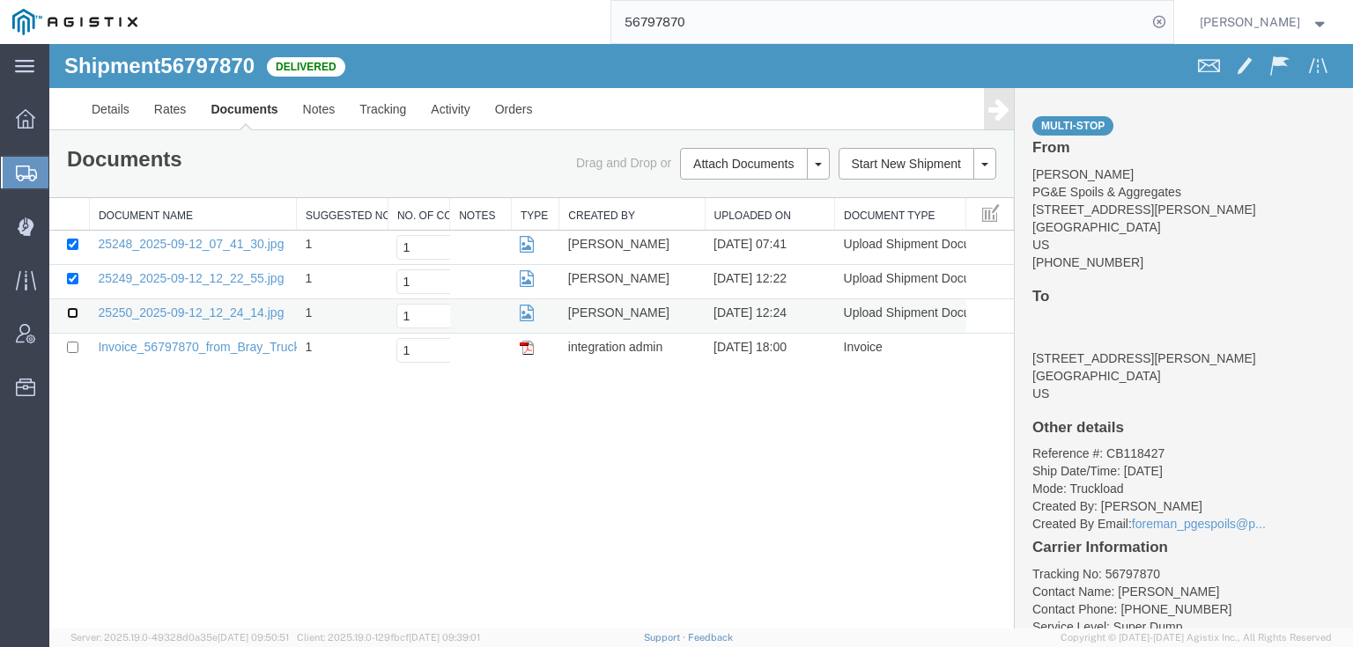
checkbox input "true"
click at [722, 189] on link "Print Documents" at bounding box center [751, 194] width 153 height 26
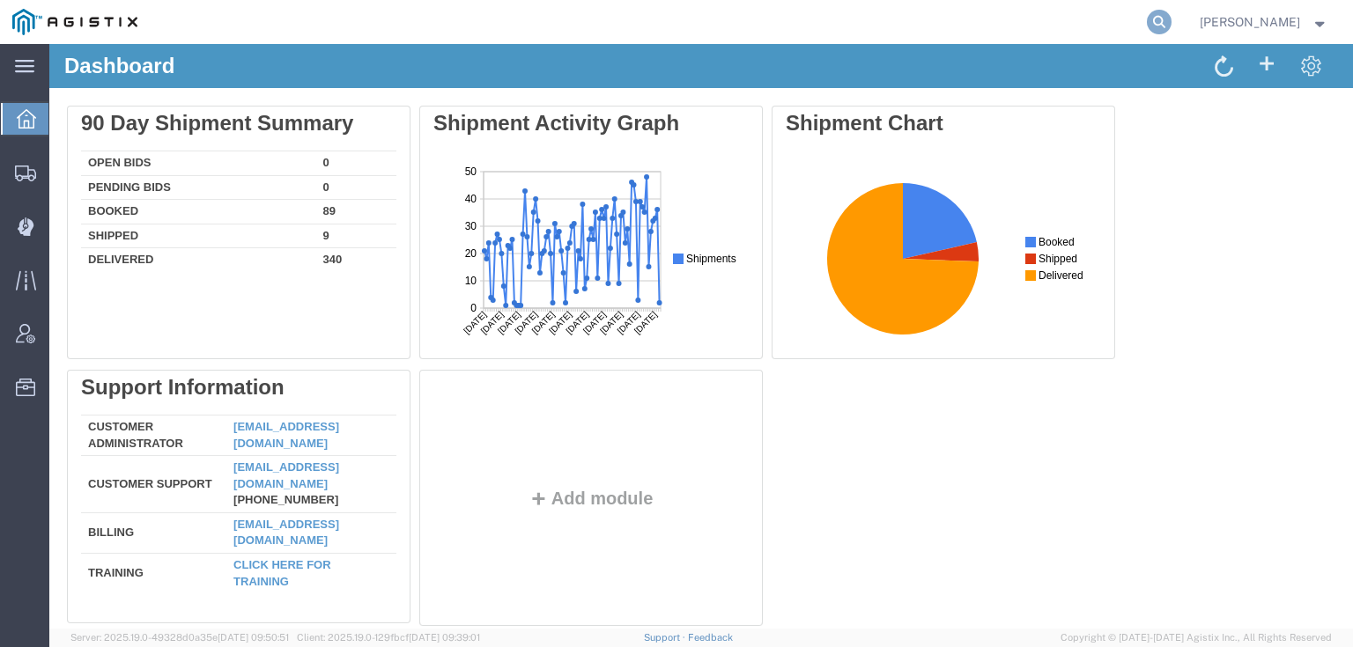
click at [1171, 26] on icon at bounding box center [1159, 22] width 25 height 25
paste input "56797755"
type input "56797755"
click at [1171, 20] on icon at bounding box center [1159, 22] width 25 height 25
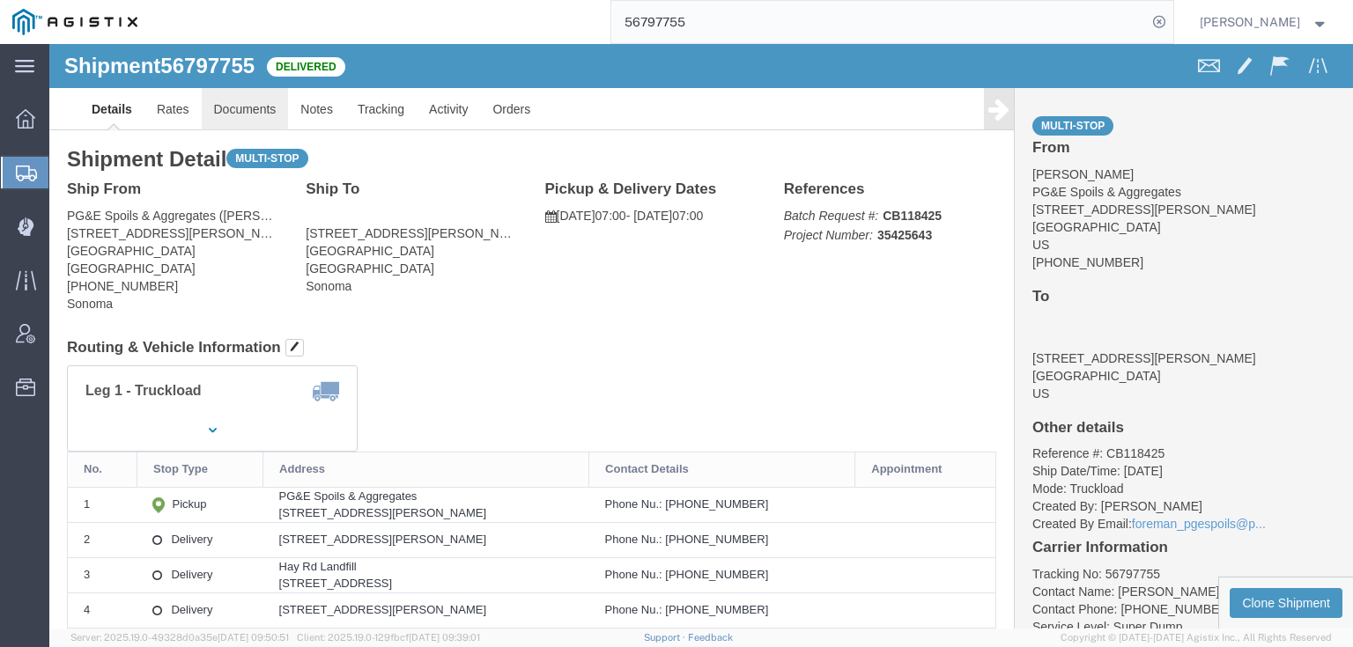
click link "Documents"
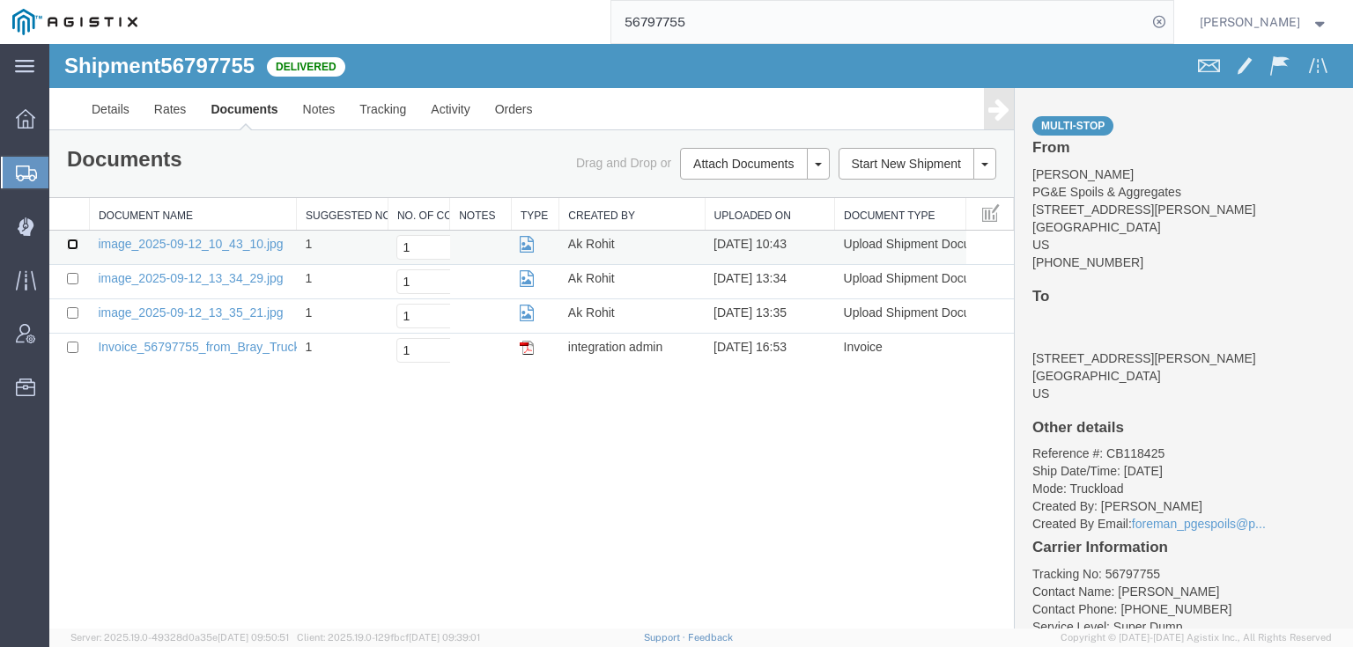
click at [74, 243] on input "checkbox" at bounding box center [72, 244] width 11 height 11
checkbox input "true"
click at [74, 279] on input "checkbox" at bounding box center [72, 278] width 11 height 11
checkbox input "true"
click at [70, 310] on input "checkbox" at bounding box center [72, 312] width 11 height 11
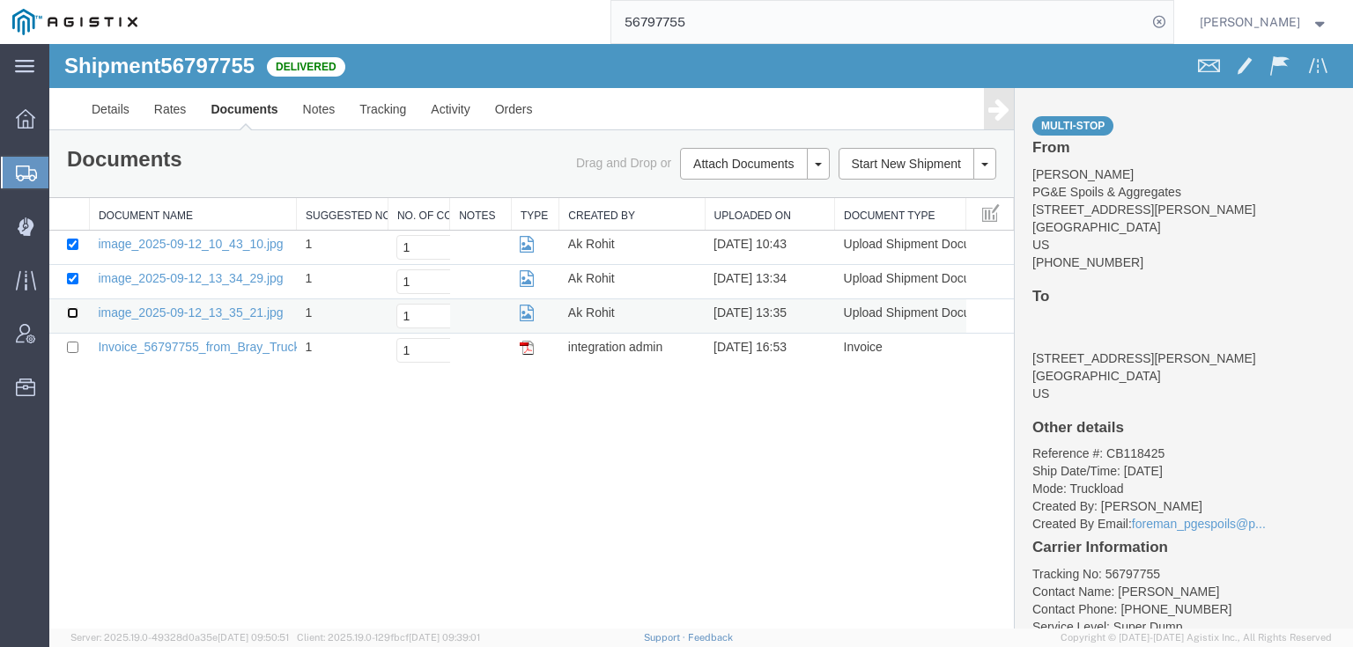
checkbox input "true"
click at [729, 199] on link "Print Documents" at bounding box center [751, 194] width 153 height 26
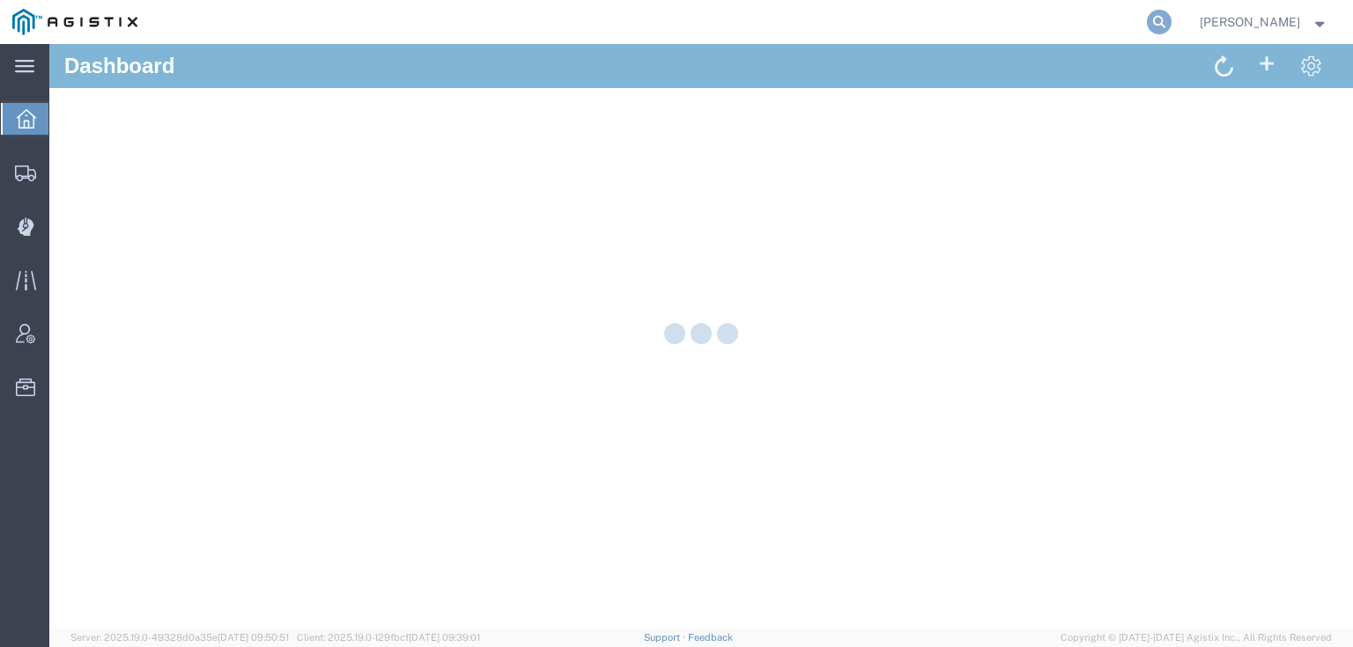
click at [1171, 20] on icon at bounding box center [1159, 22] width 25 height 25
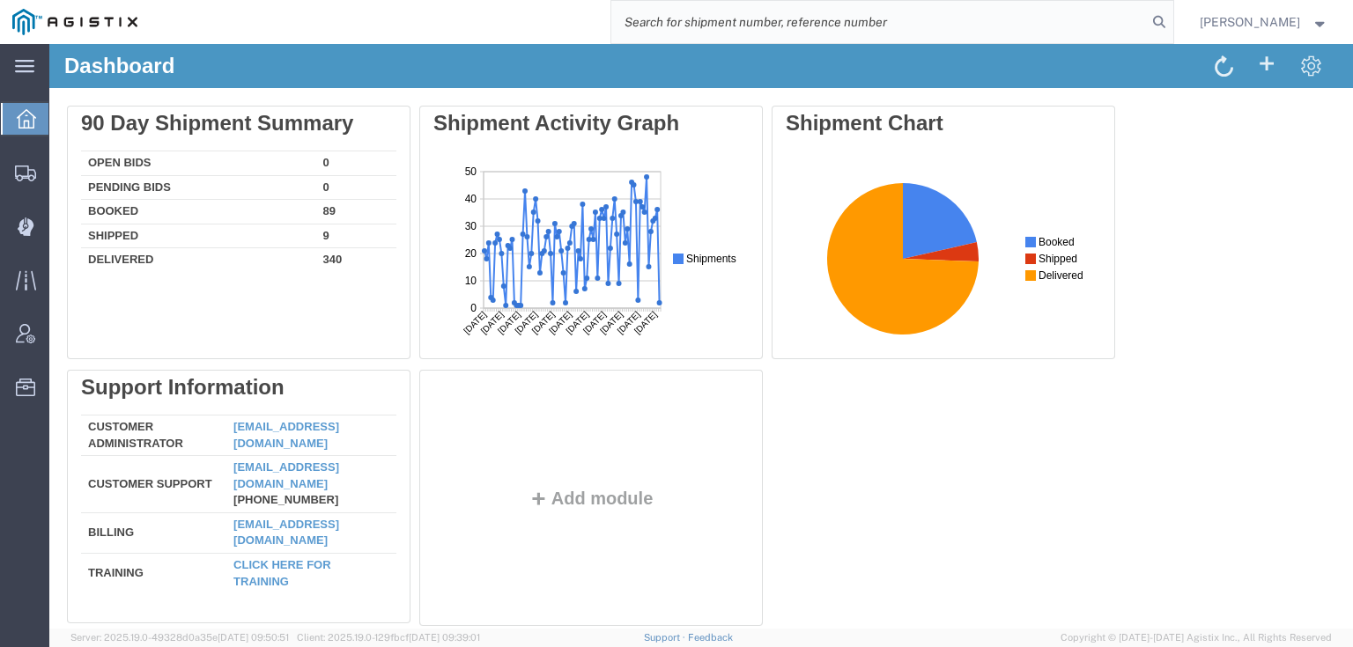
paste input "56797759"
type input "56797759"
click at [1171, 24] on icon at bounding box center [1159, 22] width 25 height 25
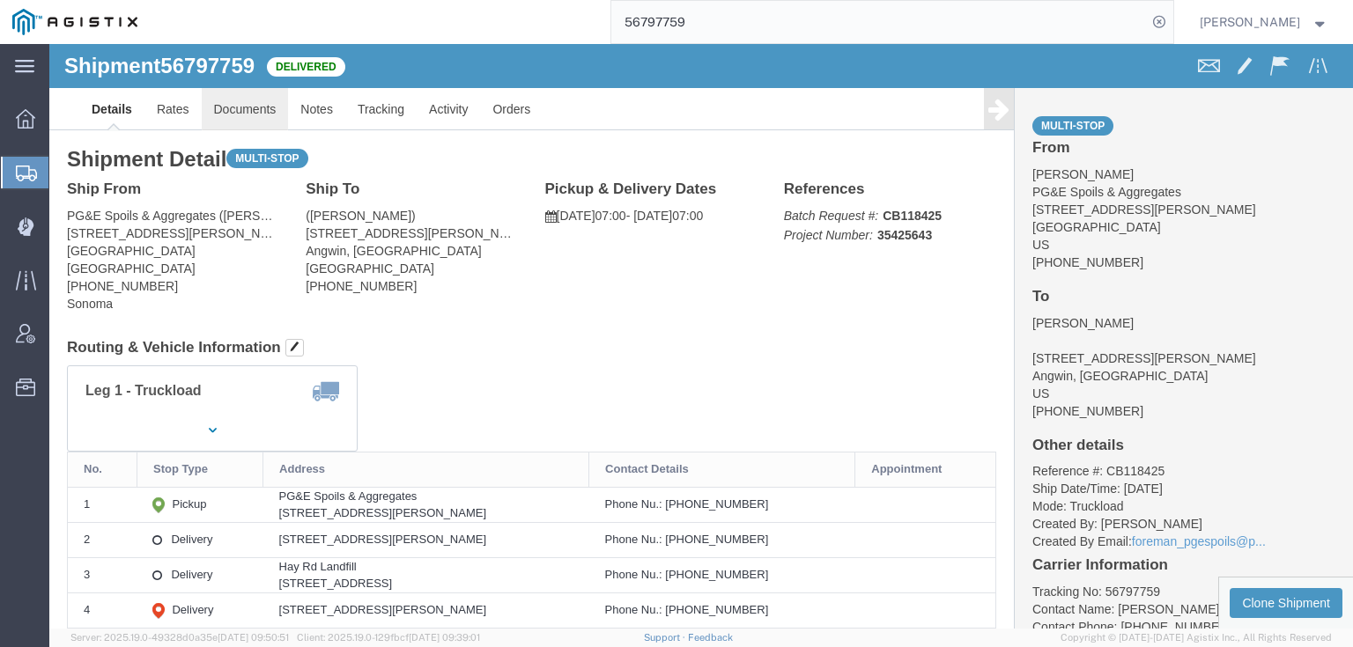
click link "Documents"
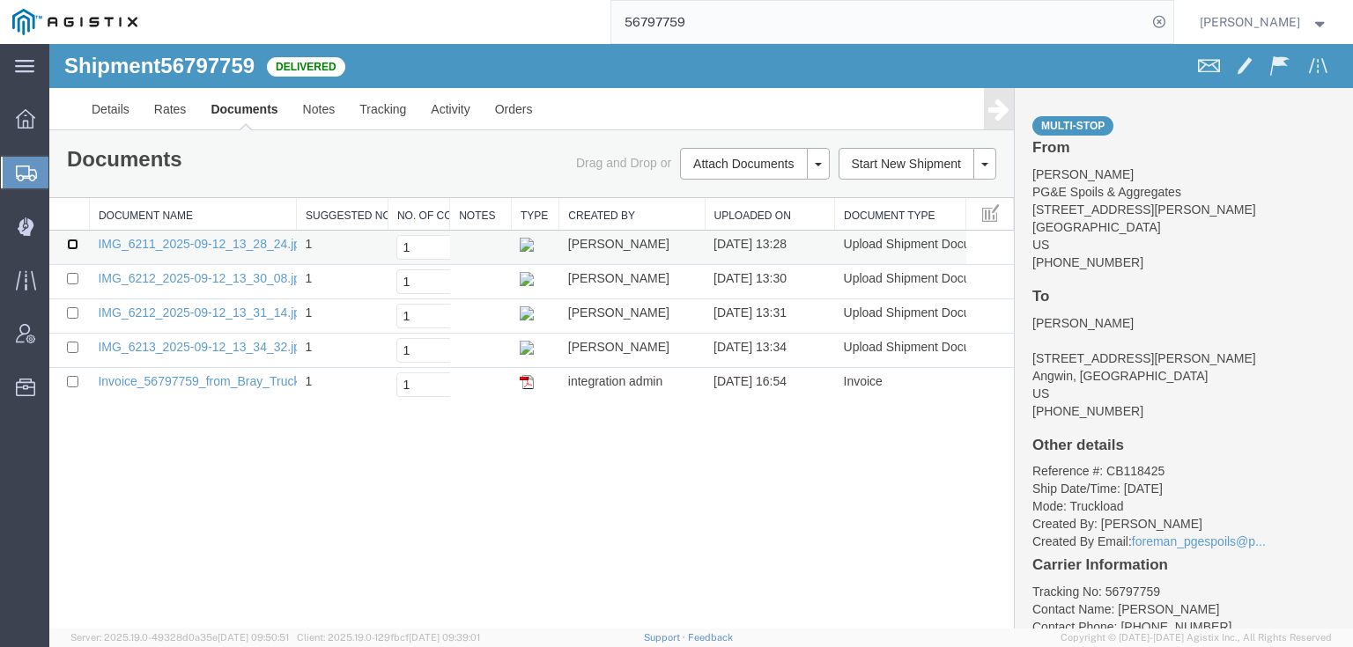
click at [67, 247] on input "checkbox" at bounding box center [72, 244] width 11 height 11
checkbox input "true"
click at [77, 280] on input "checkbox" at bounding box center [72, 278] width 11 height 11
checkbox input "true"
click at [77, 310] on input "checkbox" at bounding box center [72, 312] width 11 height 11
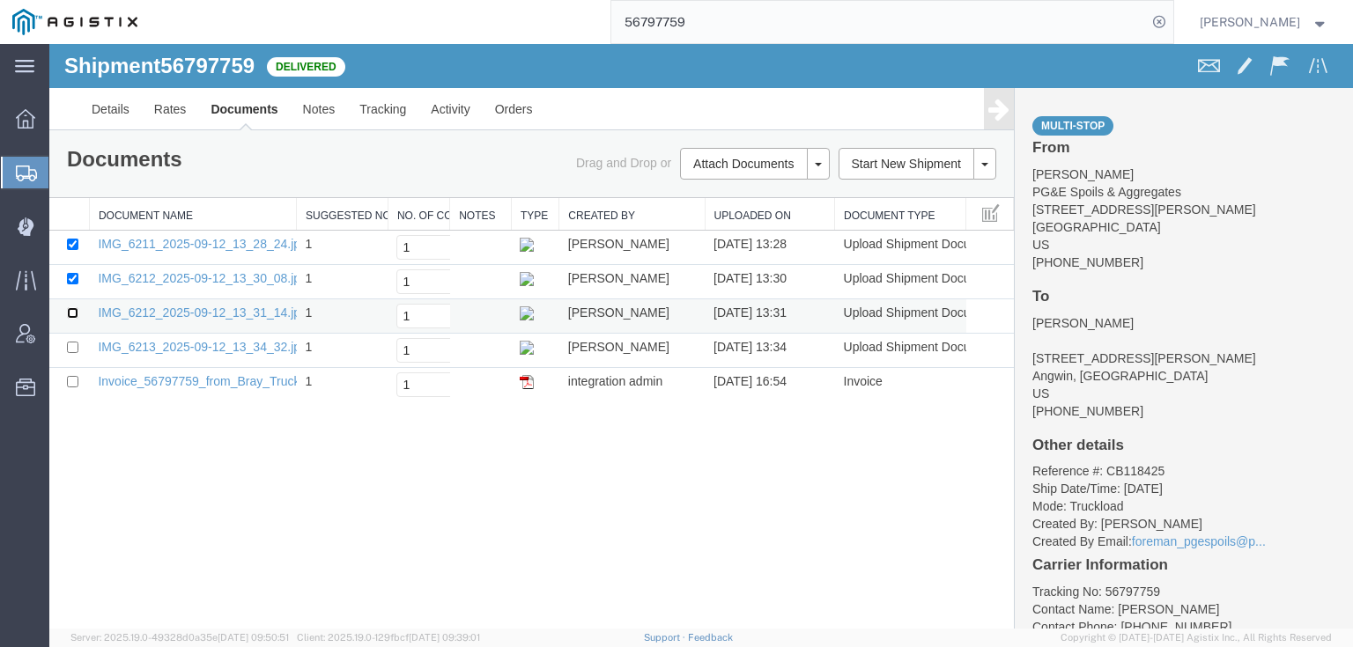
checkbox input "true"
click at [70, 336] on td at bounding box center [69, 351] width 40 height 34
click at [74, 346] on input "checkbox" at bounding box center [72, 347] width 11 height 11
checkbox input "true"
click at [698, 187] on link "Print Documents" at bounding box center [751, 194] width 153 height 26
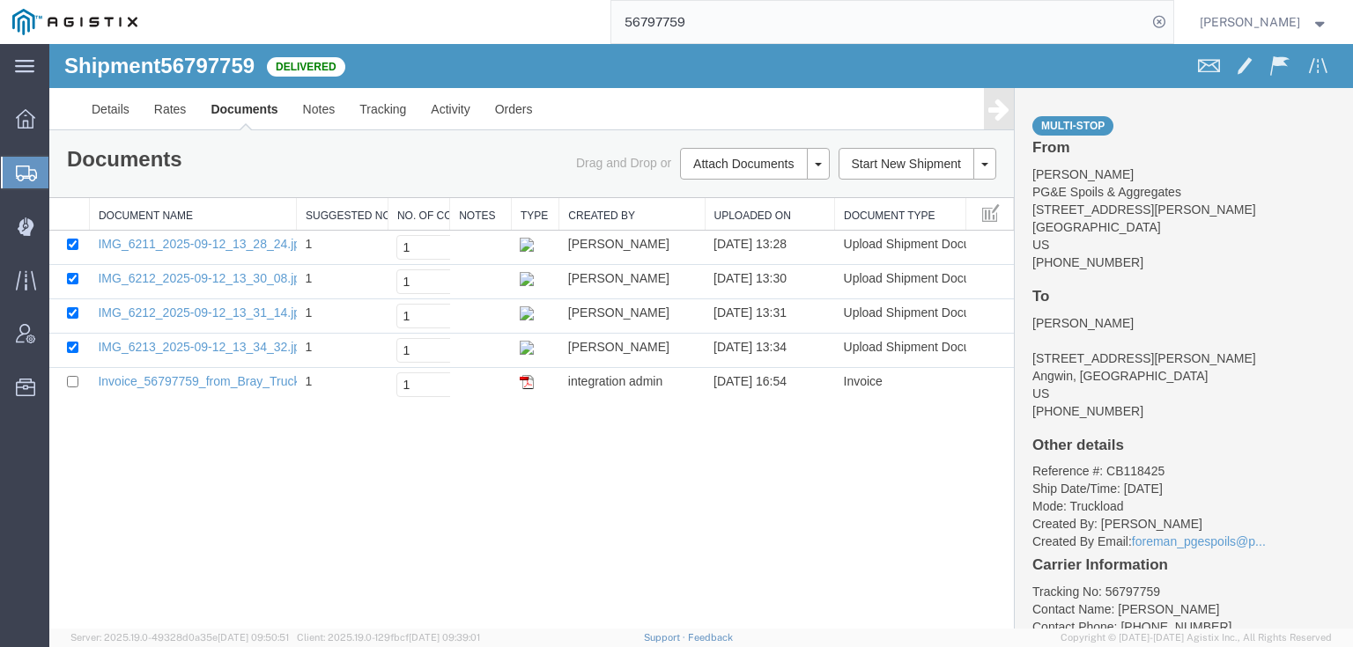
drag, startPoint x: 1178, startPoint y: 21, endPoint x: 1154, endPoint y: 19, distance: 24.7
click at [1171, 21] on icon at bounding box center [1159, 22] width 25 height 25
click at [1174, 28] on agx-global-search at bounding box center [892, 22] width 564 height 44
click at [1174, 23] on agx-global-search at bounding box center [892, 22] width 564 height 44
click at [1171, 20] on icon at bounding box center [1159, 22] width 25 height 25
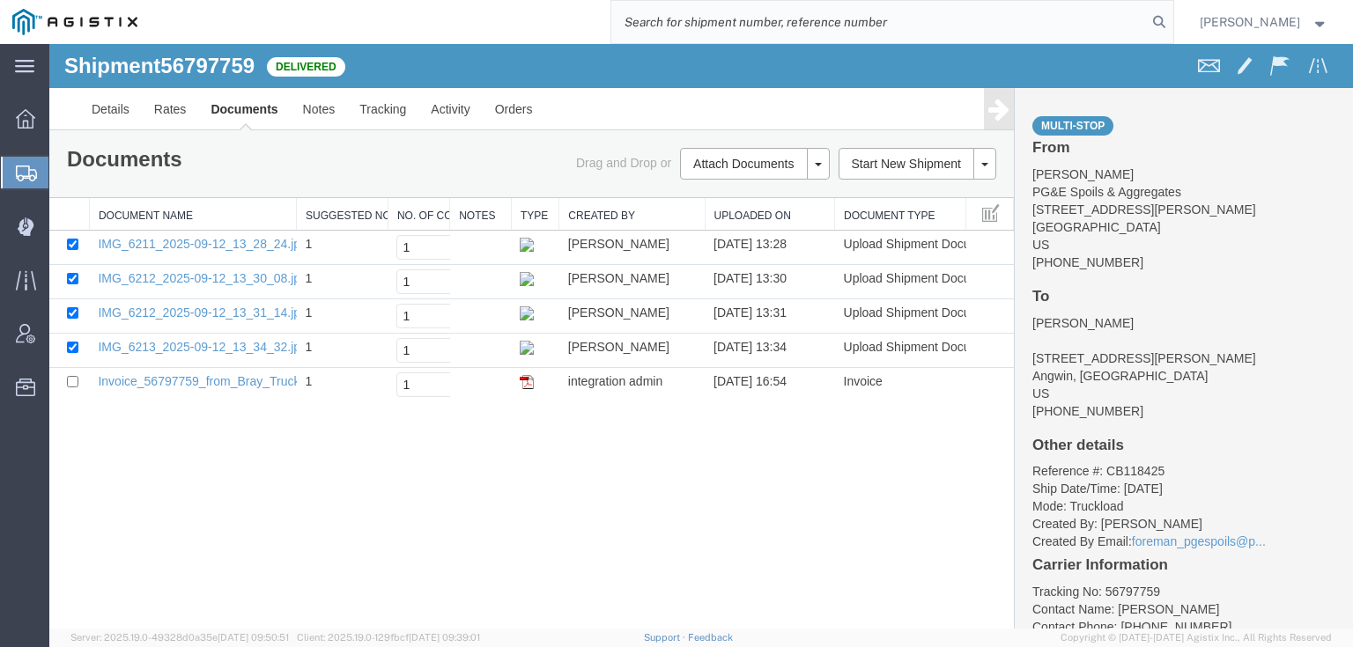
drag, startPoint x: 1053, startPoint y: 22, endPoint x: 1060, endPoint y: 32, distance: 12.0
paste input "56797866"
type input "56797866"
click at [1171, 18] on icon at bounding box center [1159, 22] width 25 height 25
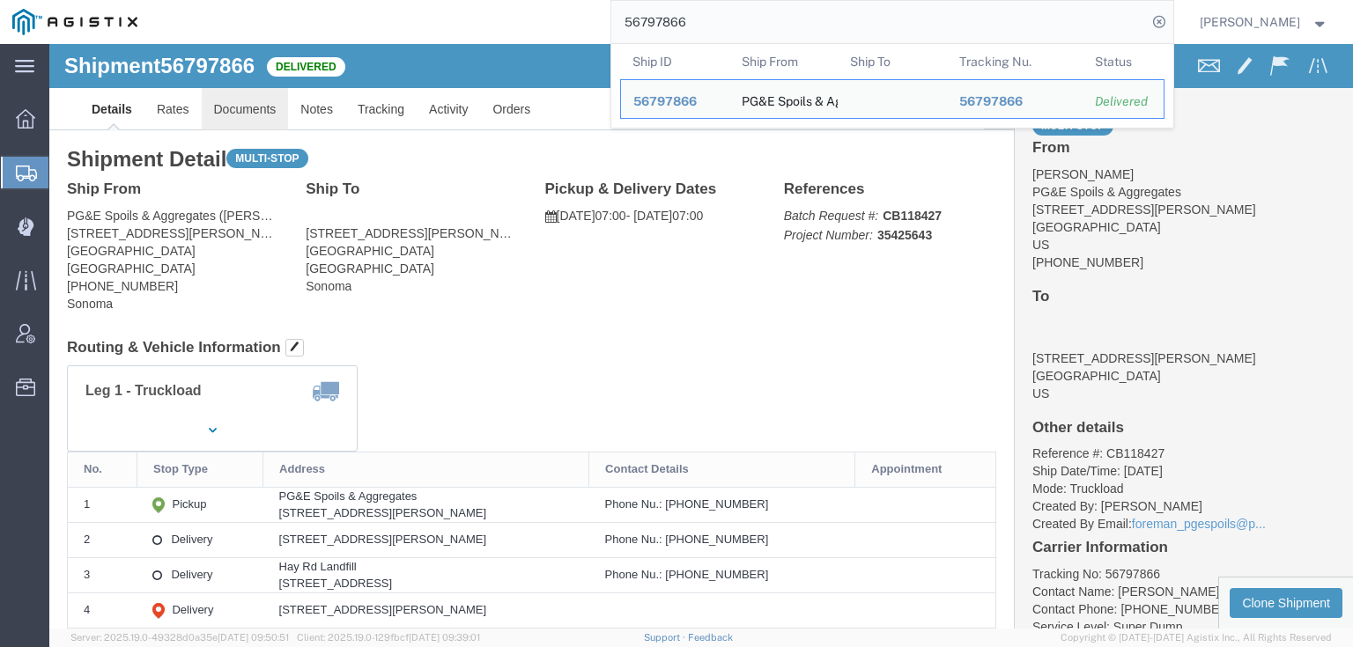
click link "Documents"
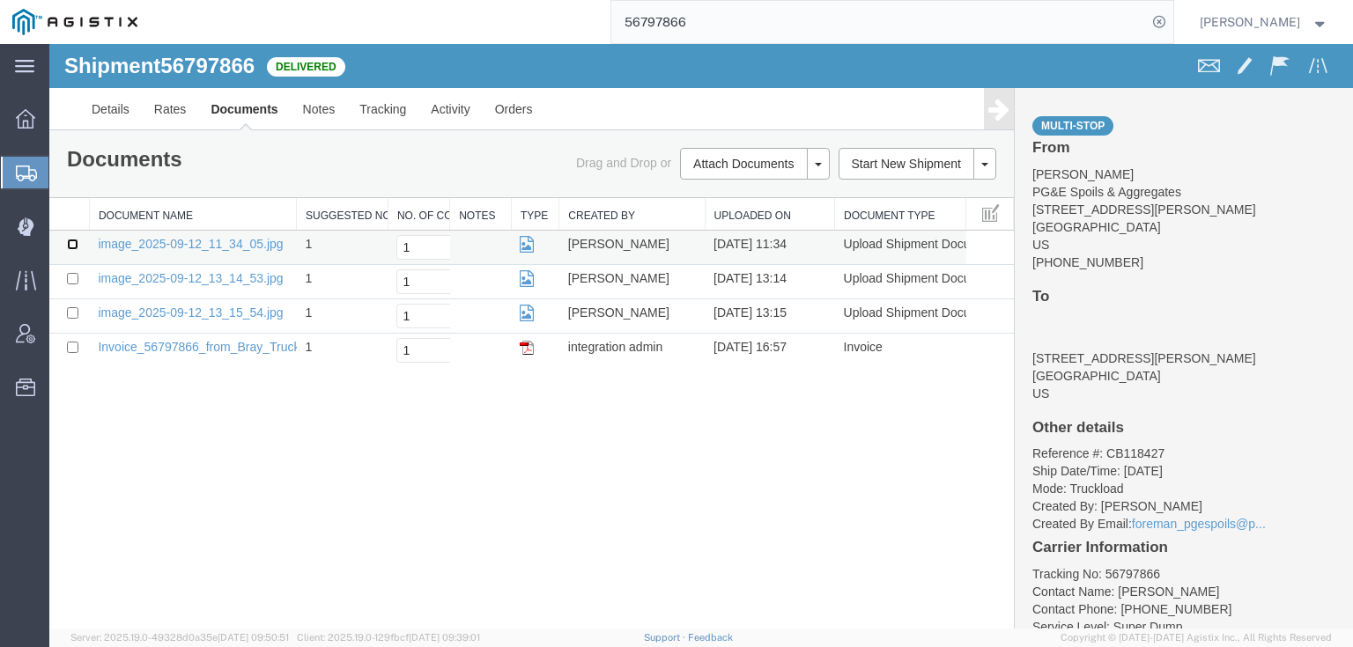
click at [70, 243] on input "checkbox" at bounding box center [72, 244] width 11 height 11
checkbox input "true"
click at [70, 270] on td at bounding box center [69, 282] width 40 height 34
click at [69, 282] on input "checkbox" at bounding box center [72, 278] width 11 height 11
checkbox input "true"
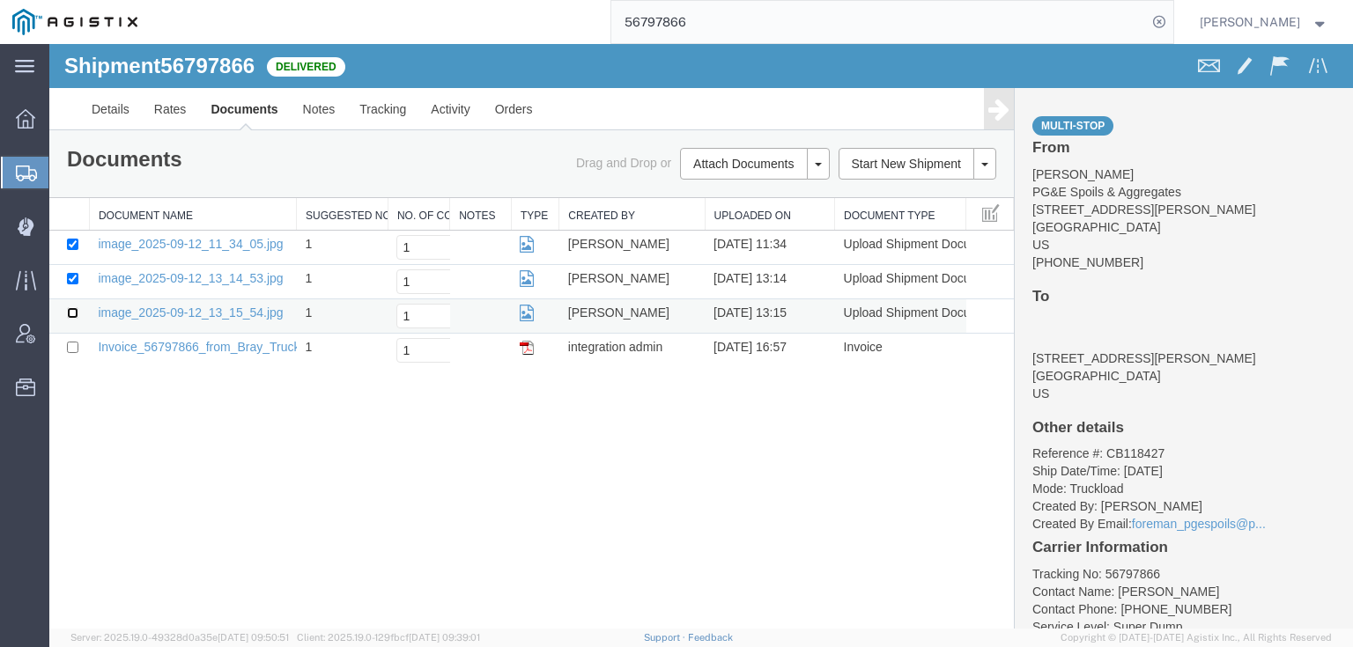
click at [67, 308] on input "checkbox" at bounding box center [72, 312] width 11 height 11
checkbox input "true"
click at [735, 184] on link "Print Documents" at bounding box center [751, 194] width 153 height 26
